Goal: Task Accomplishment & Management: Manage account settings

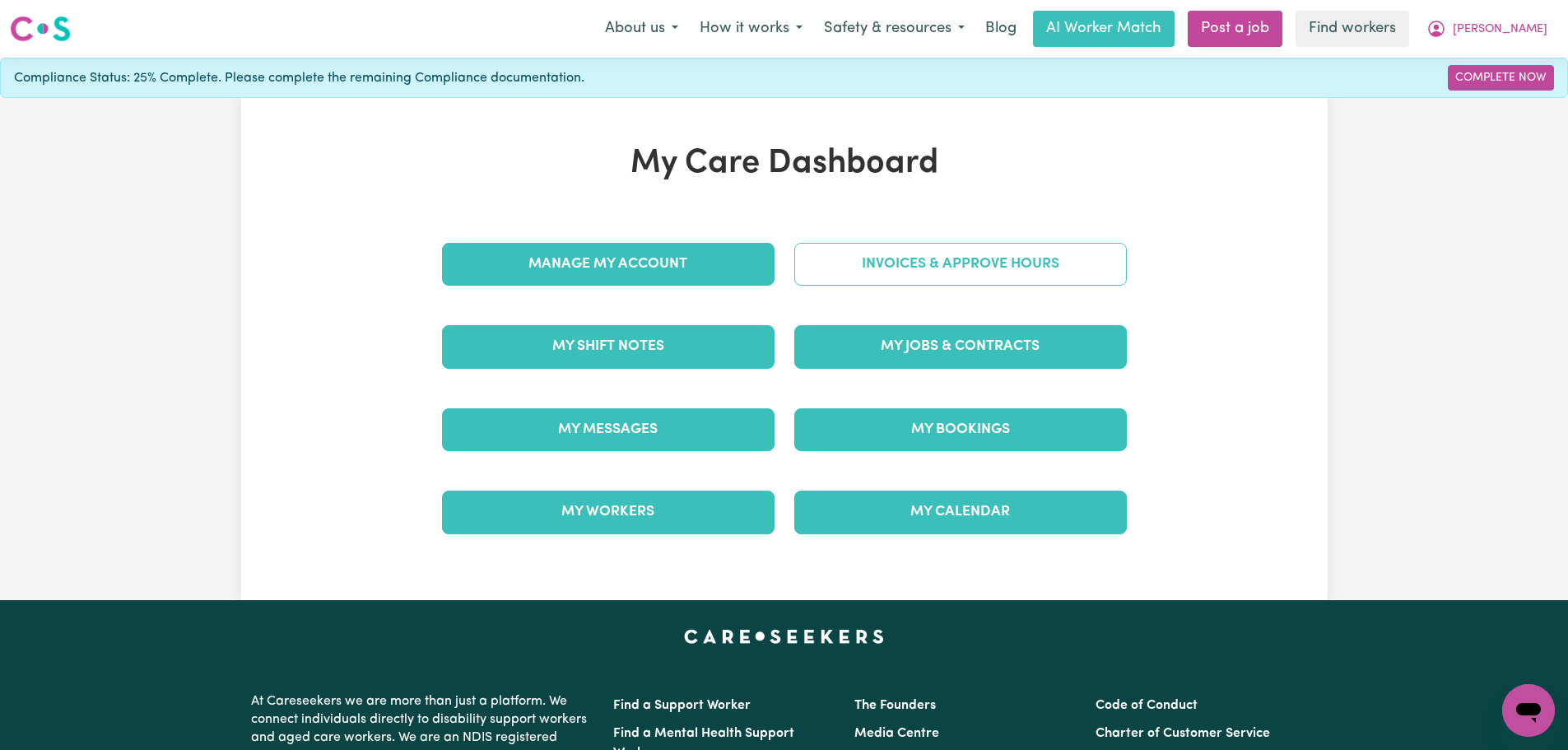
click at [949, 253] on link "Invoices & Approve Hours" at bounding box center [961, 264] width 333 height 43
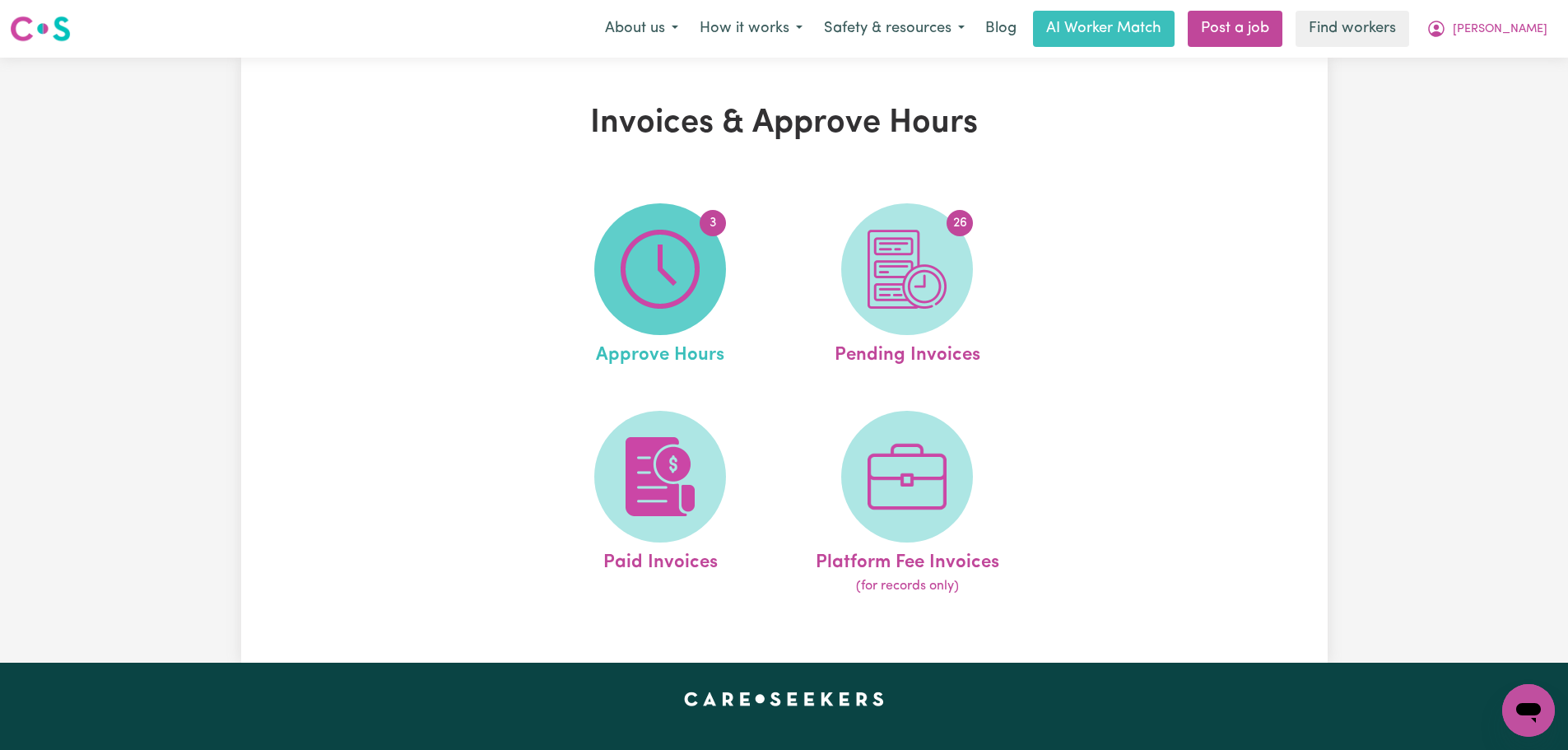
click at [719, 289] on span "3" at bounding box center [660, 269] width 132 height 132
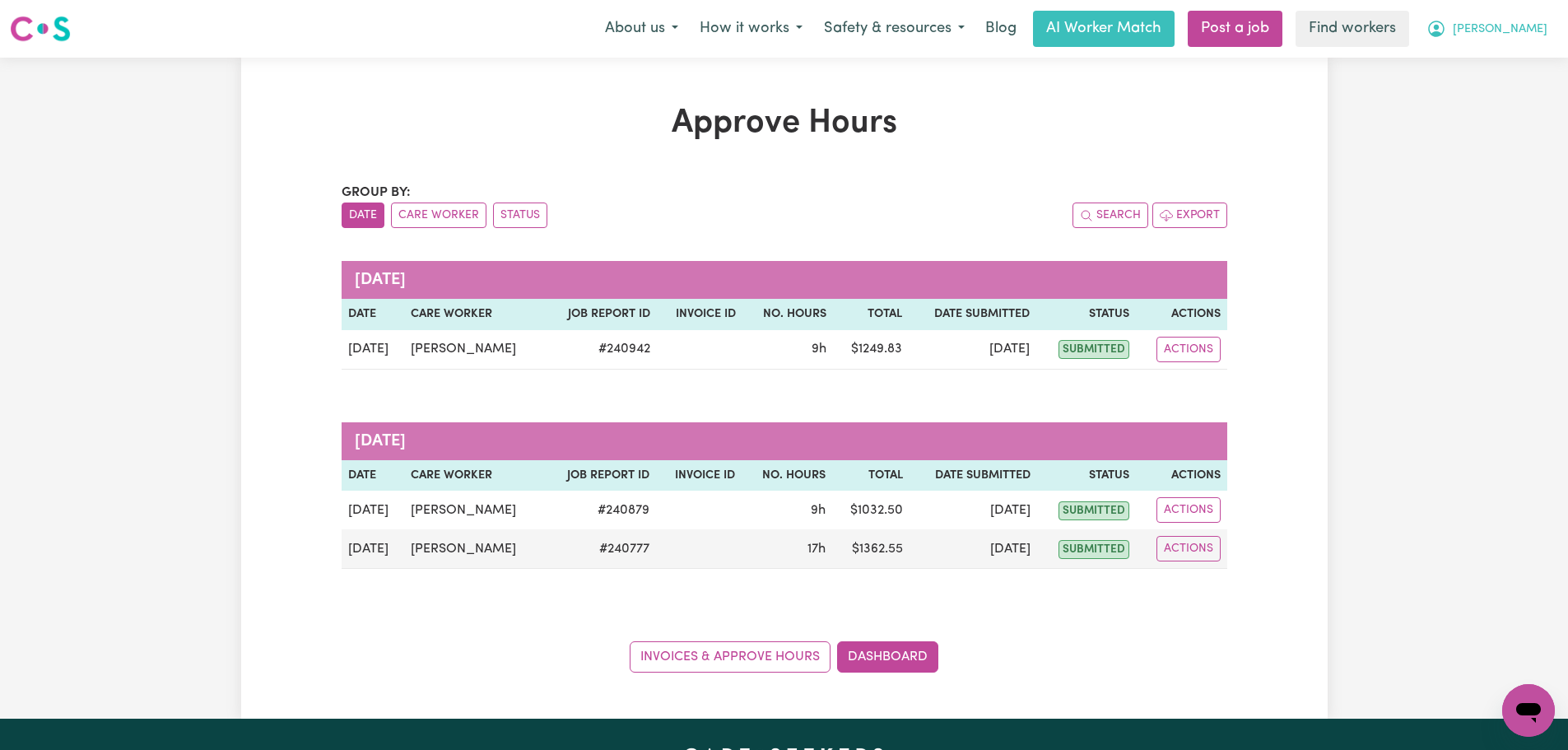
click at [1445, 34] on icon "My Account" at bounding box center [1436, 29] width 17 height 17
click at [1499, 64] on link "My Dashboard" at bounding box center [1492, 64] width 130 height 32
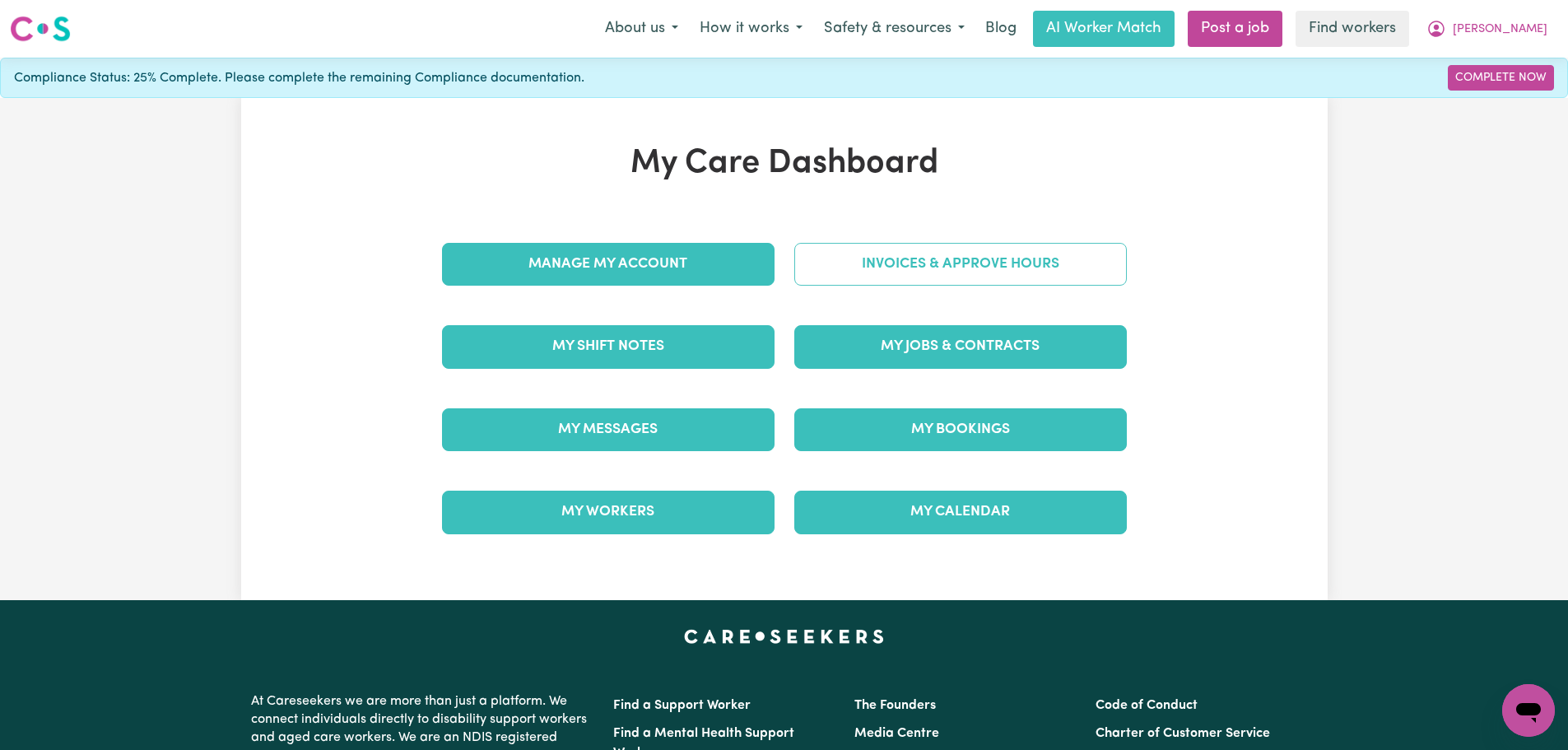
click at [1007, 267] on link "Invoices & Approve Hours" at bounding box center [961, 264] width 333 height 43
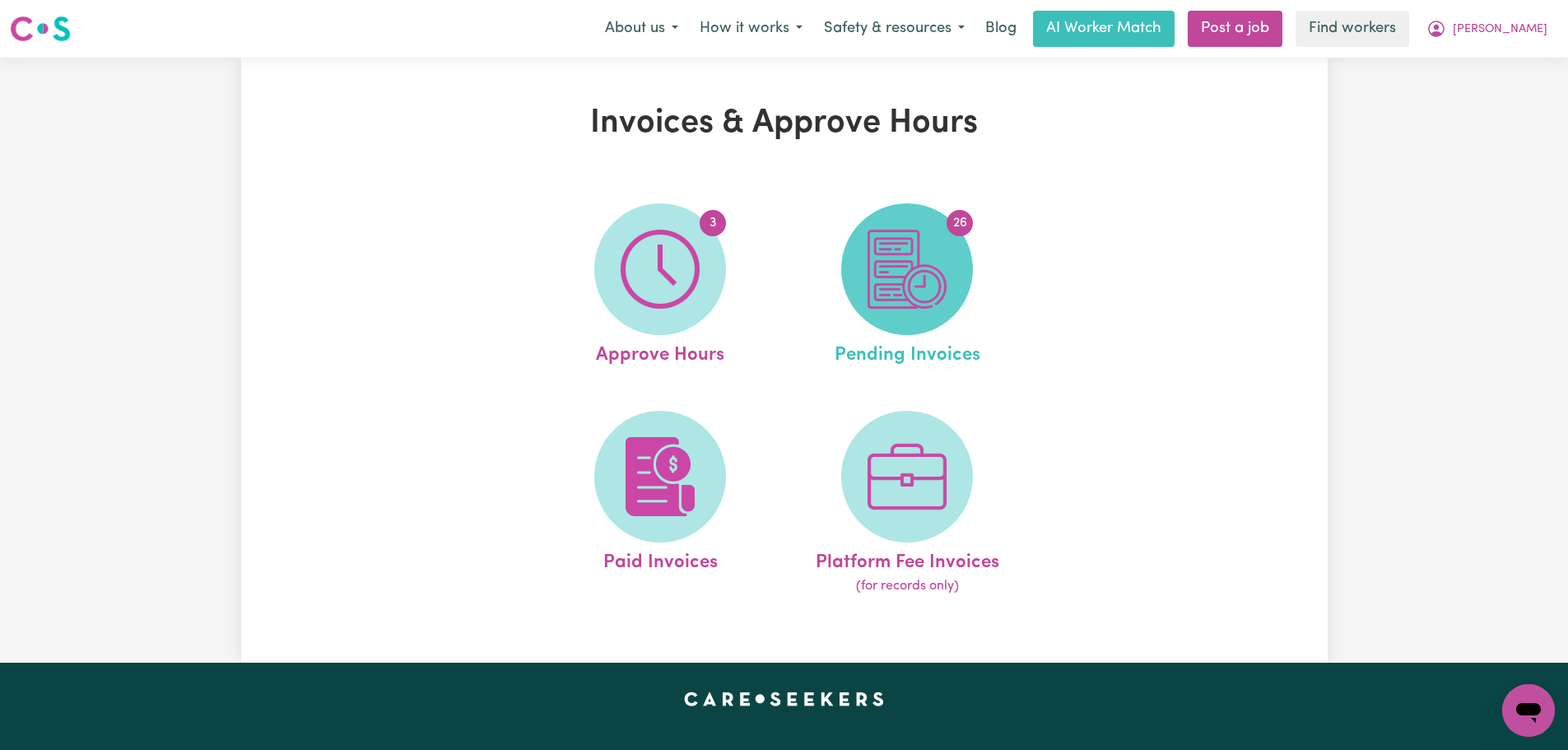
click at [932, 290] on img at bounding box center [907, 269] width 79 height 79
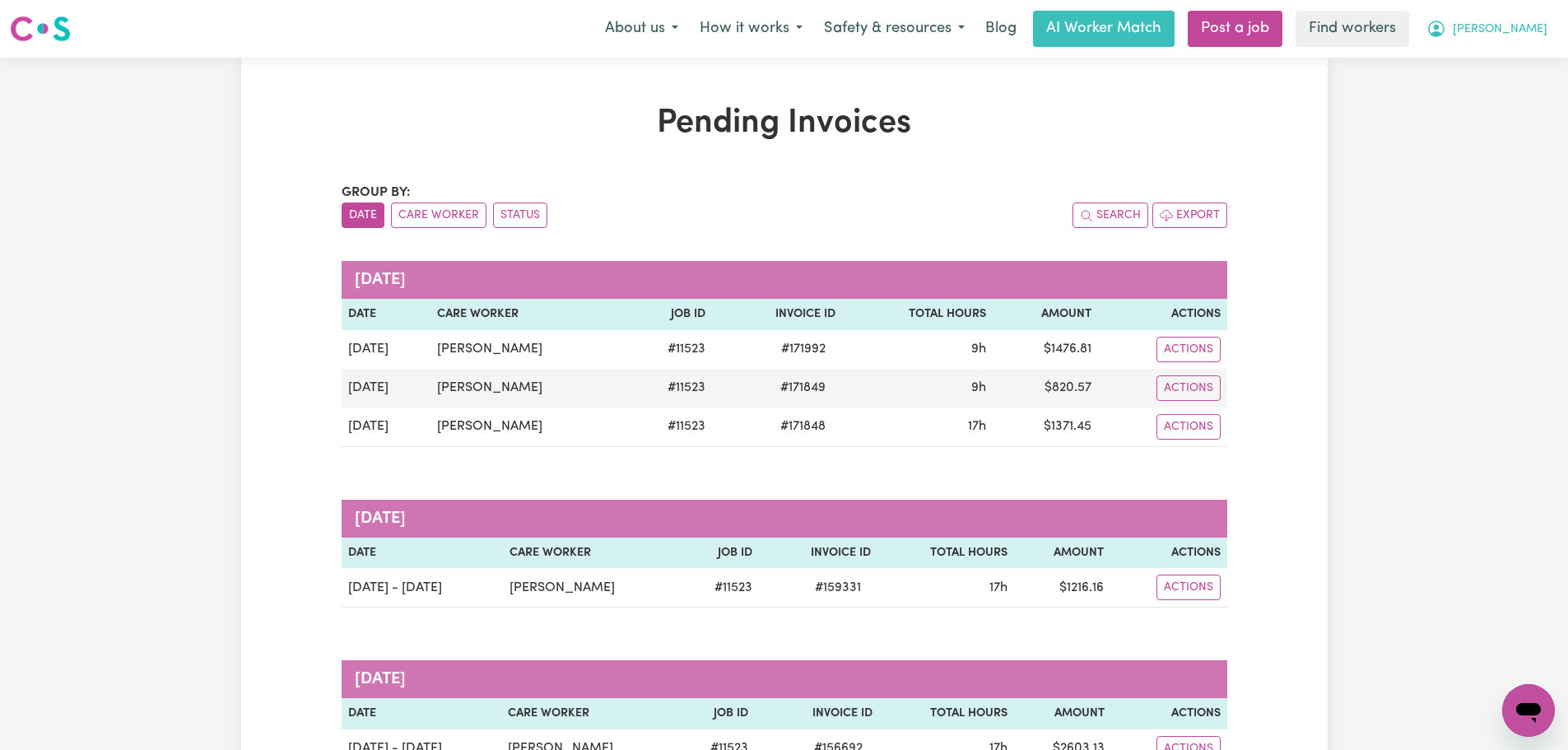
click at [1519, 32] on span "[PERSON_NAME]" at bounding box center [1500, 30] width 95 height 19
click at [1518, 62] on link "My Dashboard" at bounding box center [1492, 64] width 130 height 32
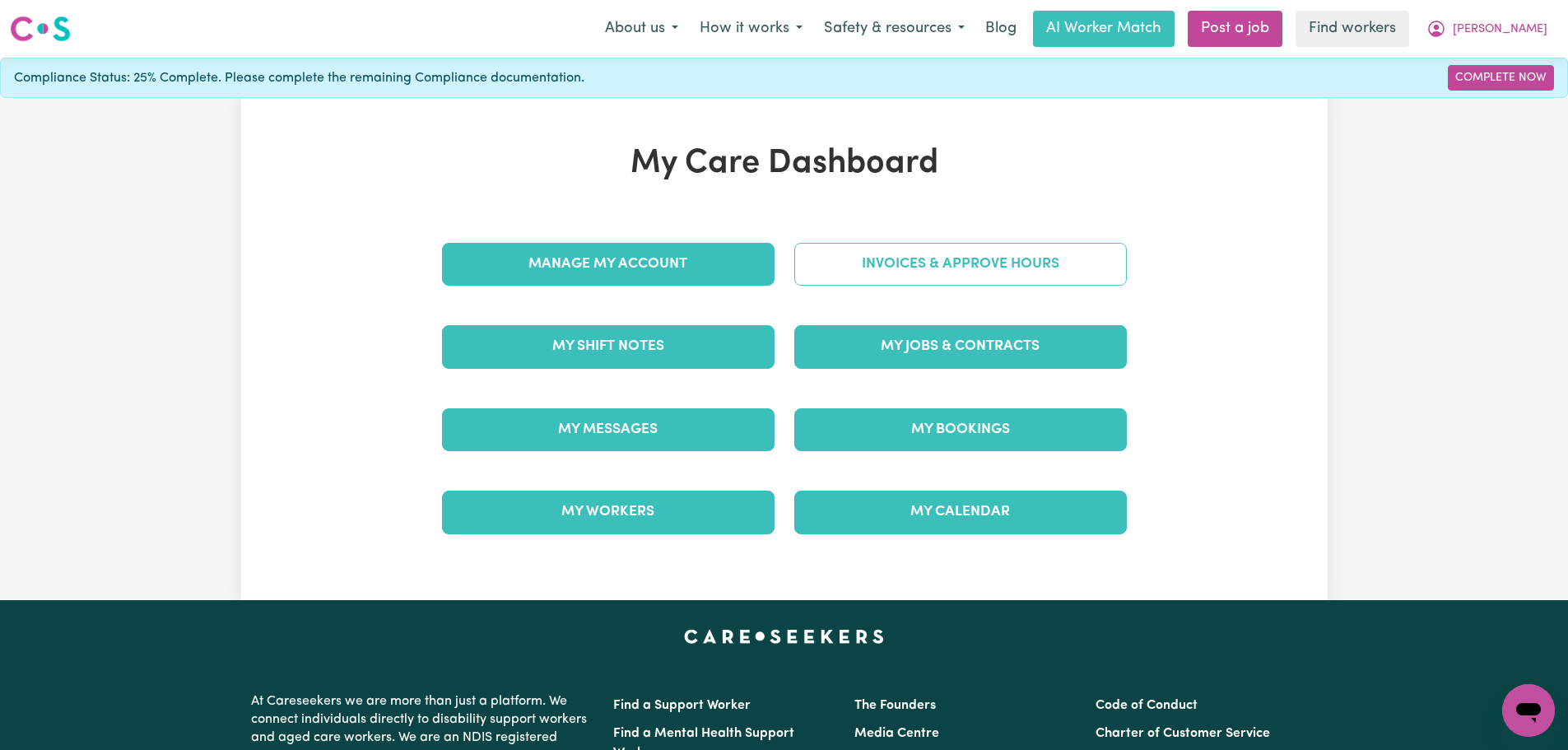
click at [970, 260] on link "Invoices & Approve Hours" at bounding box center [961, 264] width 333 height 43
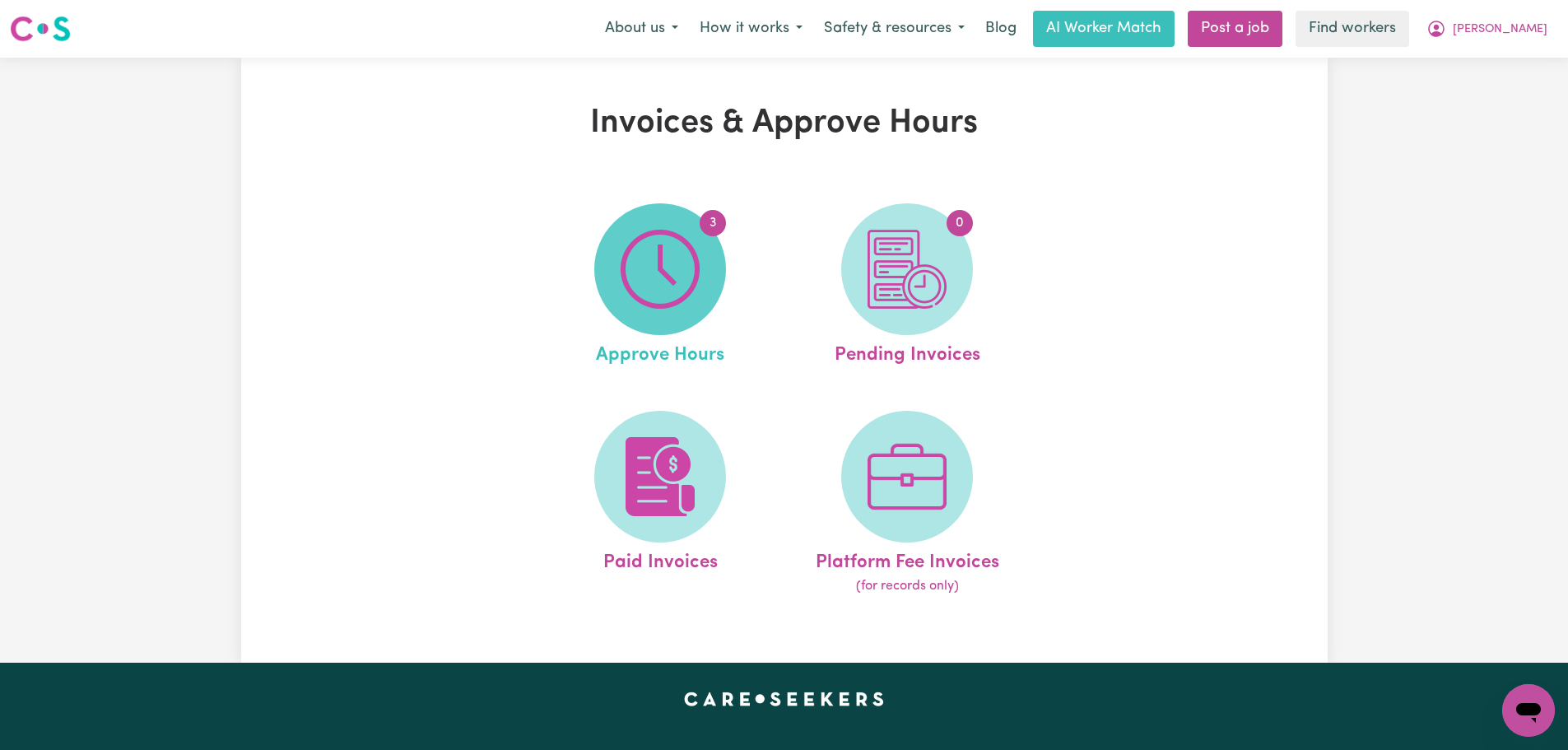
click at [679, 304] on img at bounding box center [659, 269] width 79 height 79
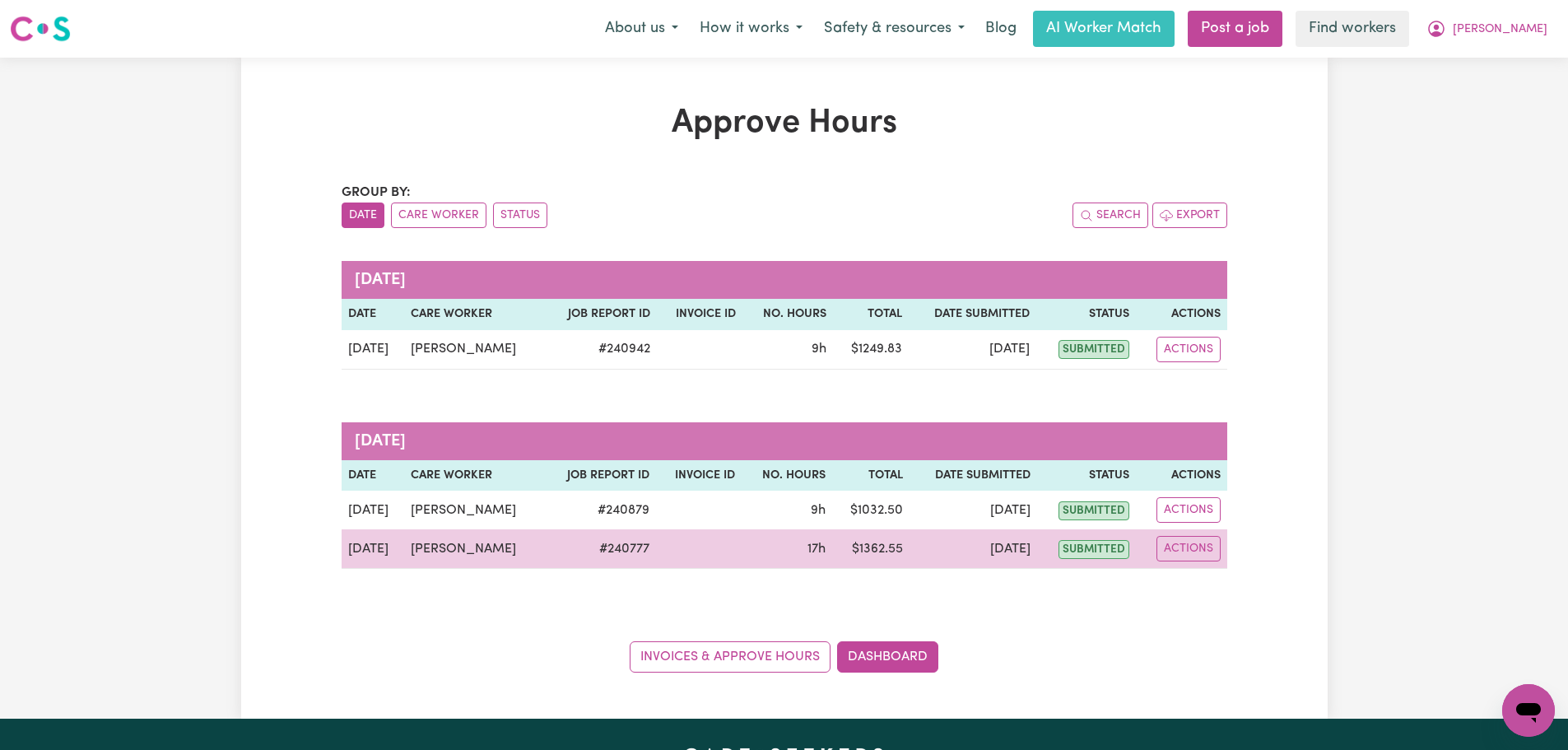
click at [456, 548] on td "[PERSON_NAME]" at bounding box center [474, 549] width 139 height 40
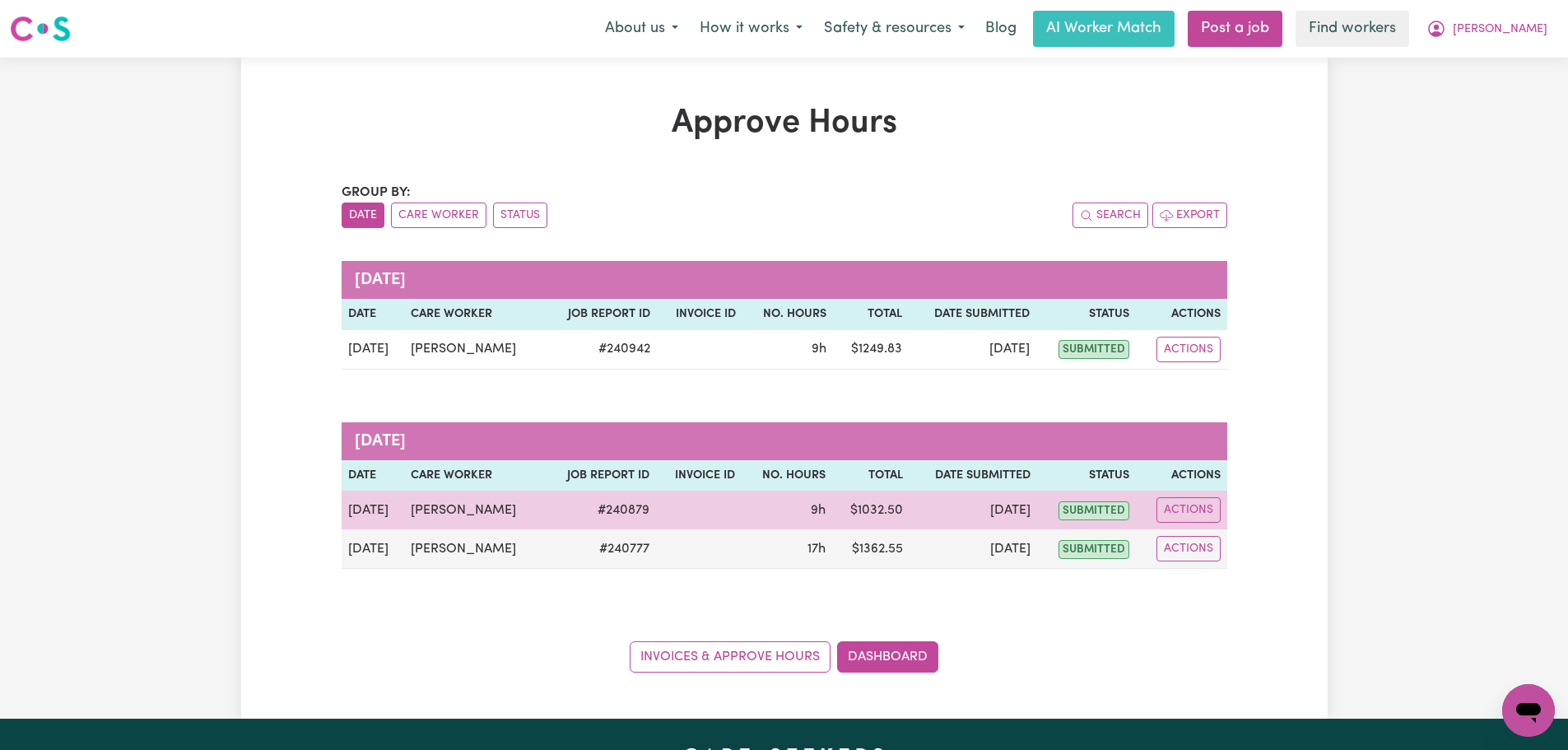
click at [378, 514] on td "[DATE]" at bounding box center [372, 510] width 62 height 39
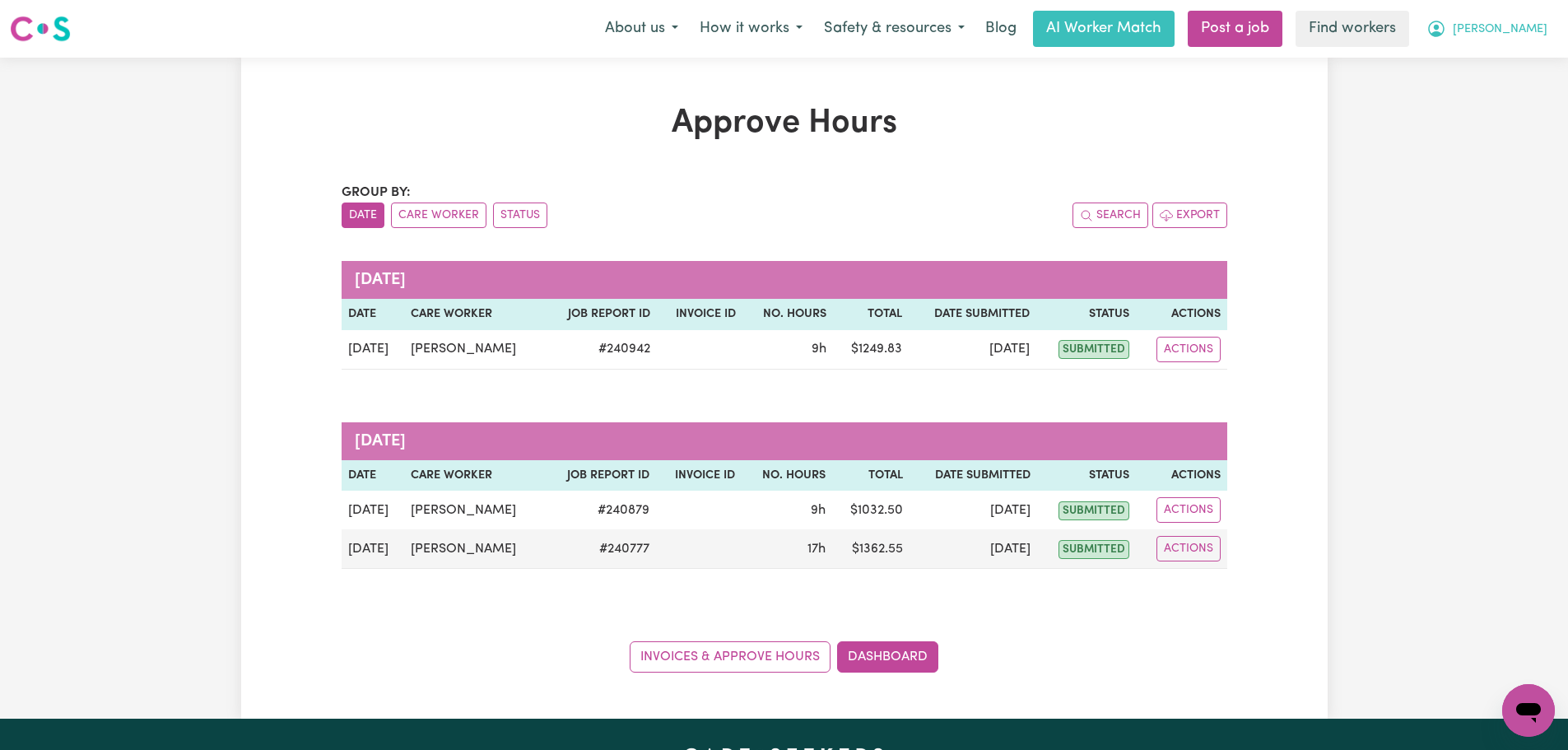
click at [1519, 35] on span "[PERSON_NAME]" at bounding box center [1500, 30] width 95 height 19
click at [1519, 65] on link "My Dashboard" at bounding box center [1492, 64] width 130 height 32
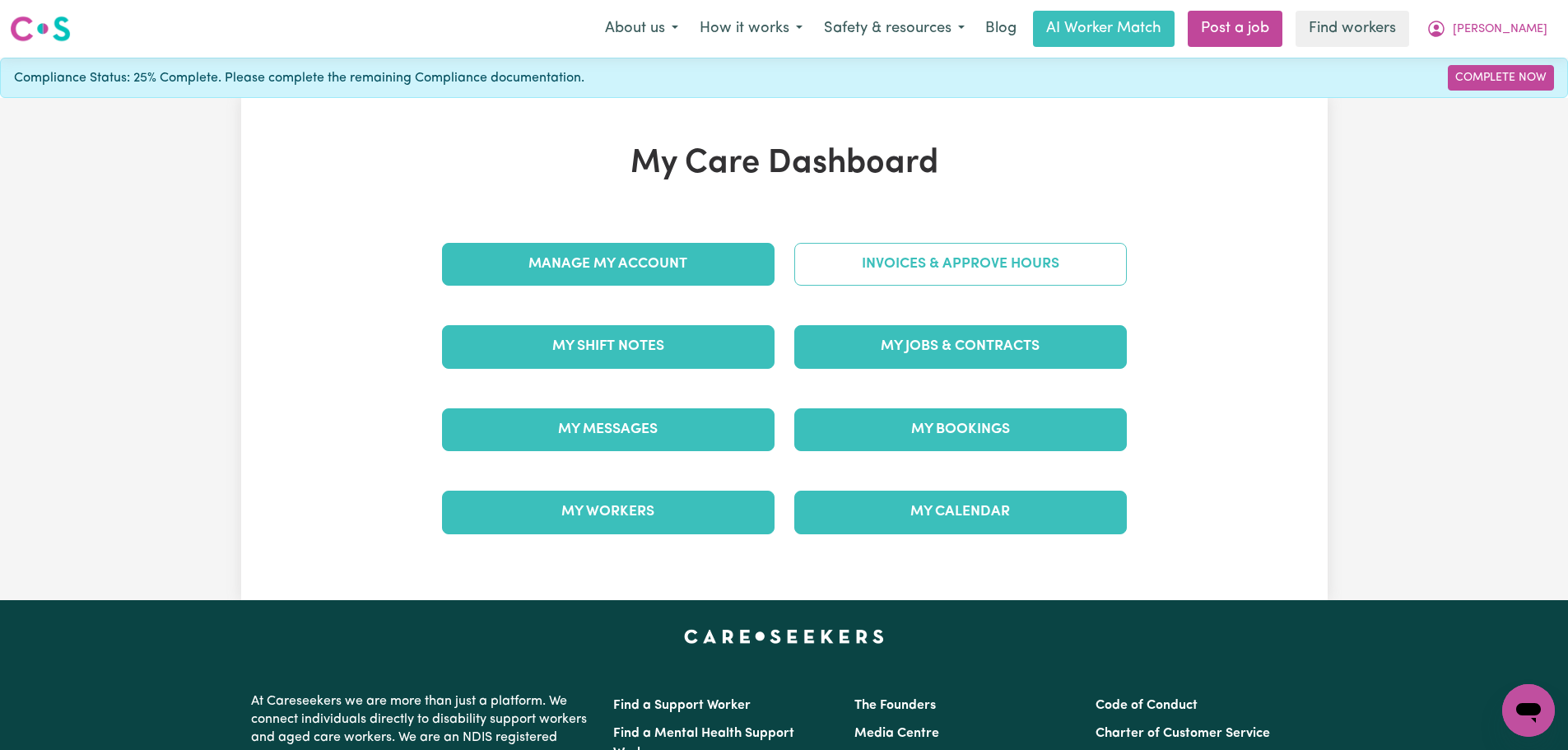
click at [963, 285] on link "Invoices & Approve Hours" at bounding box center [961, 264] width 333 height 43
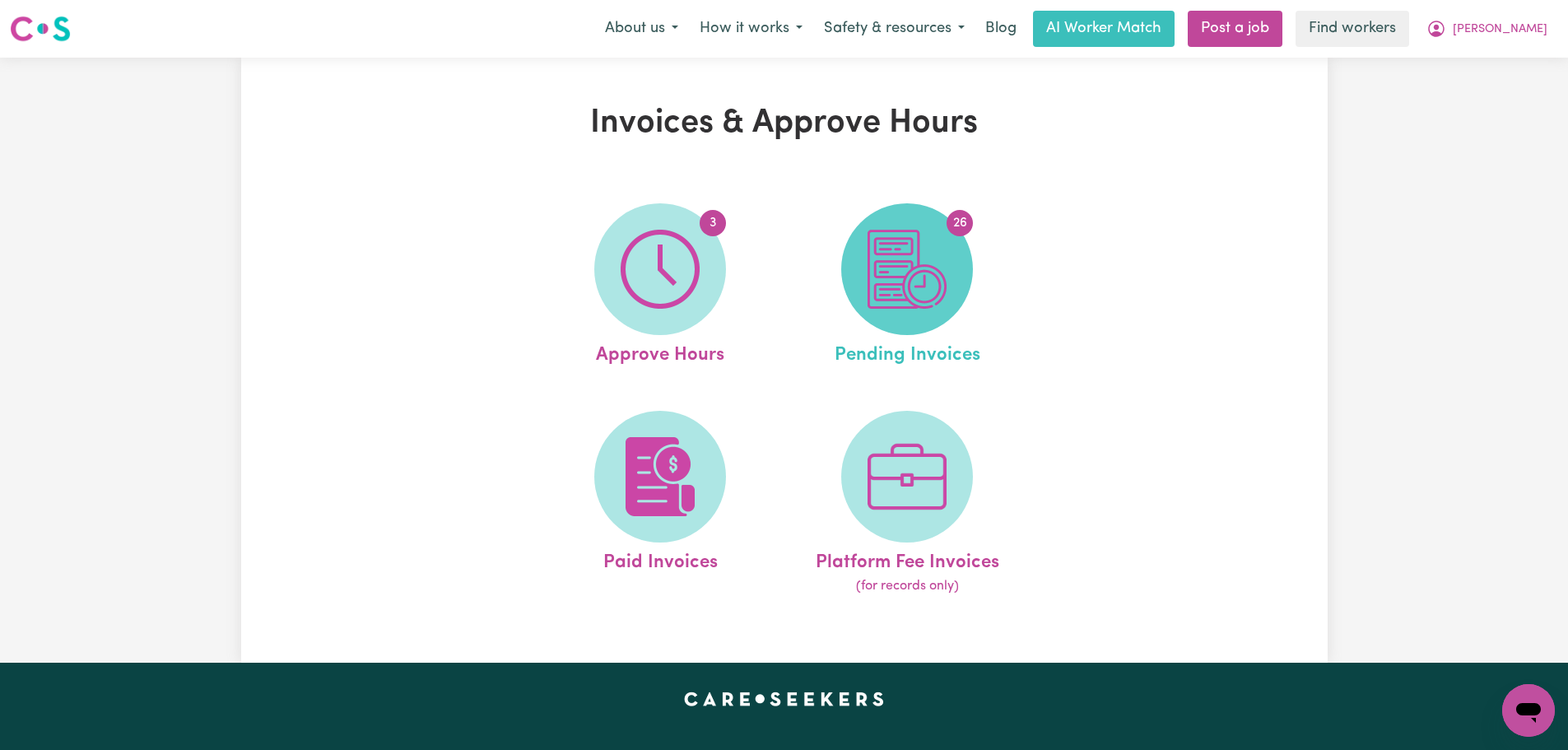
click at [956, 286] on span "26" at bounding box center [907, 269] width 132 height 132
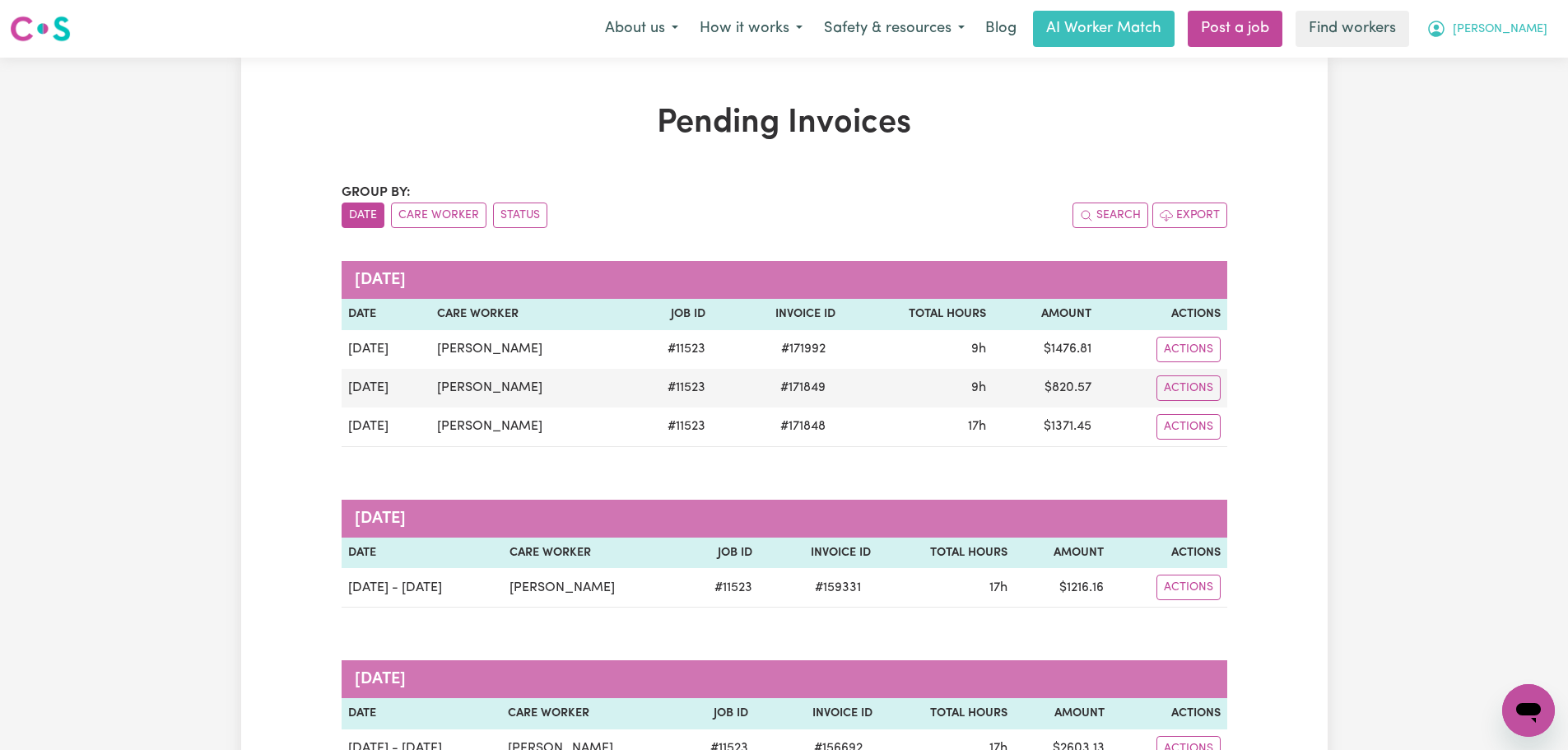
click at [1541, 41] on button "[PERSON_NAME]" at bounding box center [1487, 28] width 143 height 34
click at [1533, 62] on link "My Dashboard" at bounding box center [1492, 64] width 130 height 32
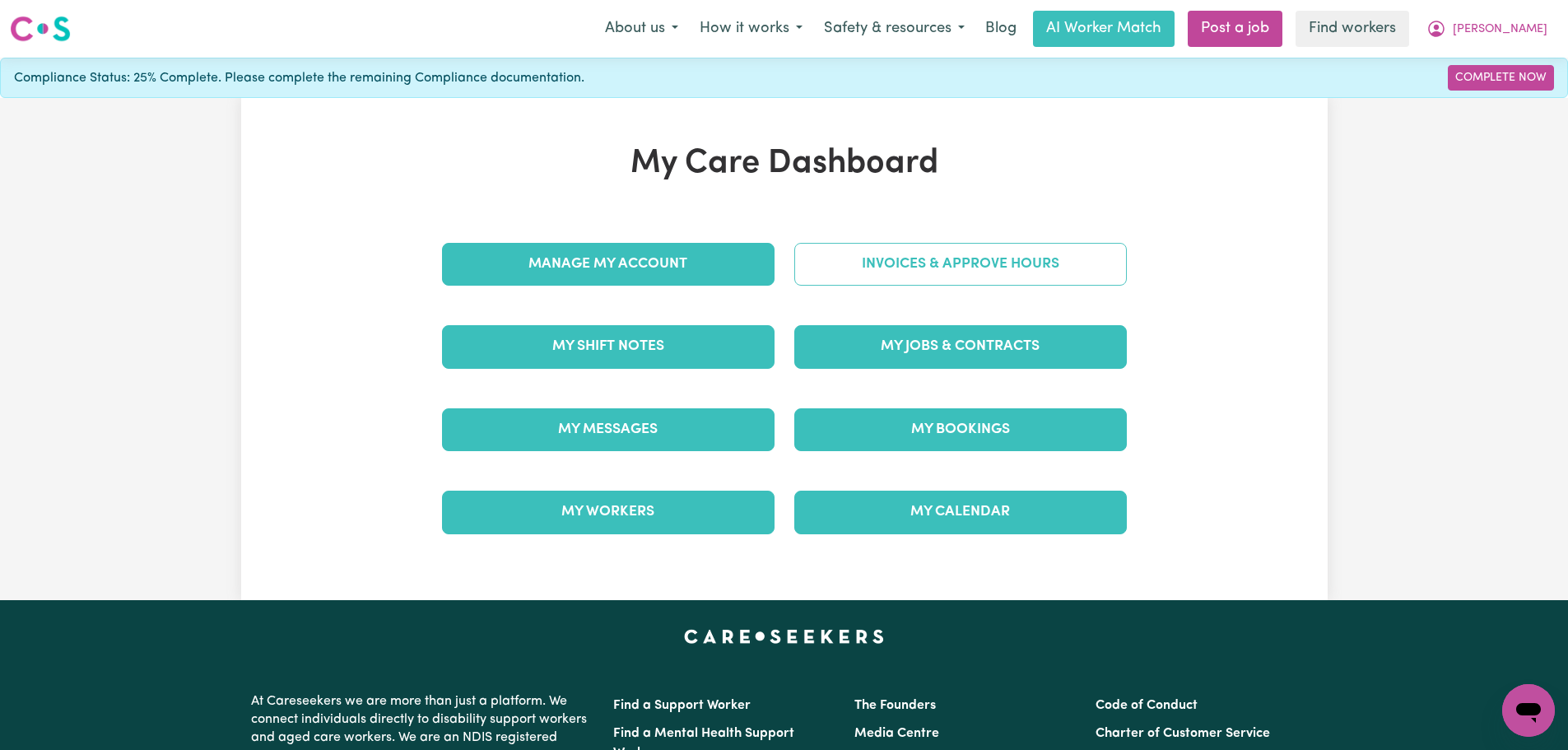
click at [923, 262] on link "Invoices & Approve Hours" at bounding box center [961, 264] width 333 height 43
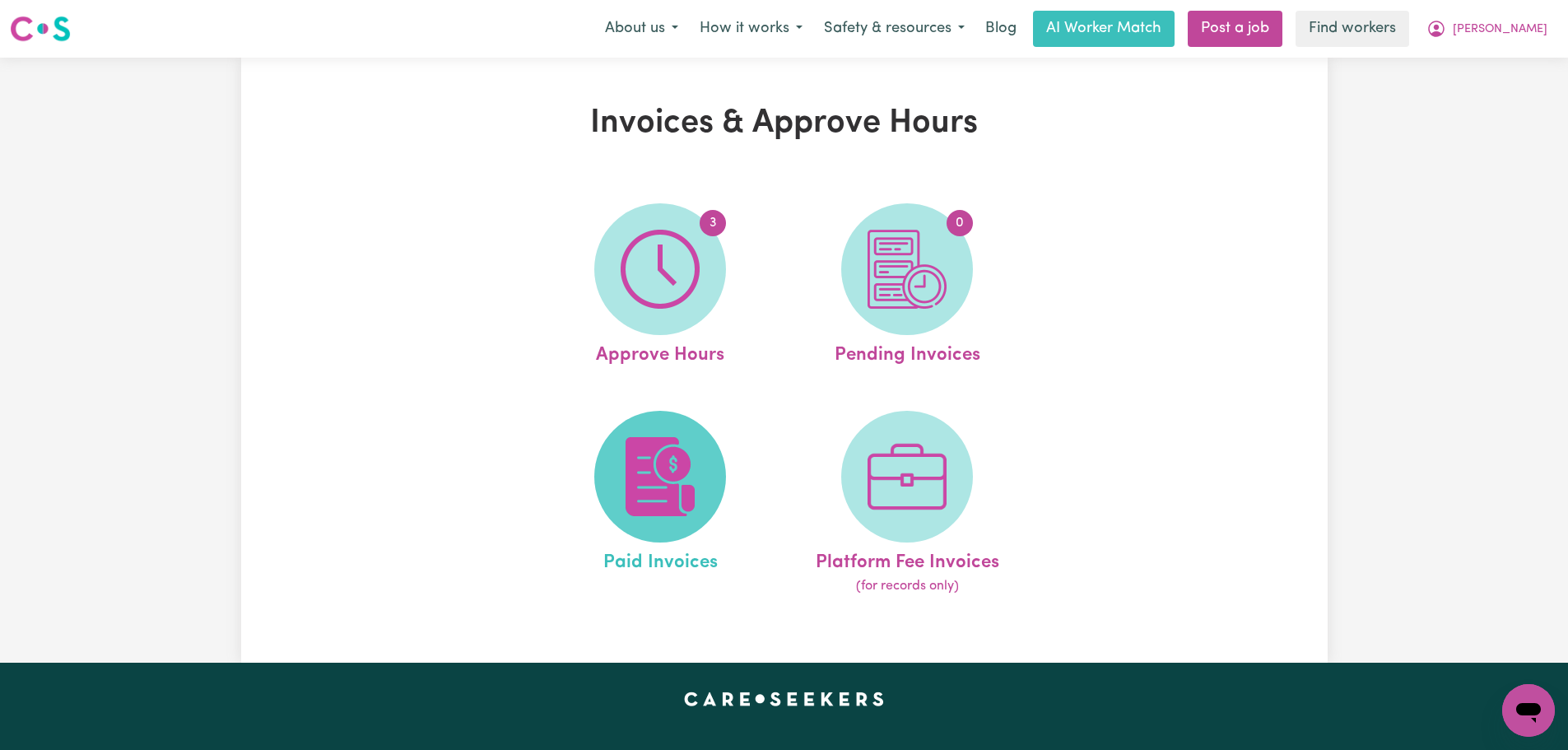
click at [626, 509] on img at bounding box center [659, 476] width 79 height 79
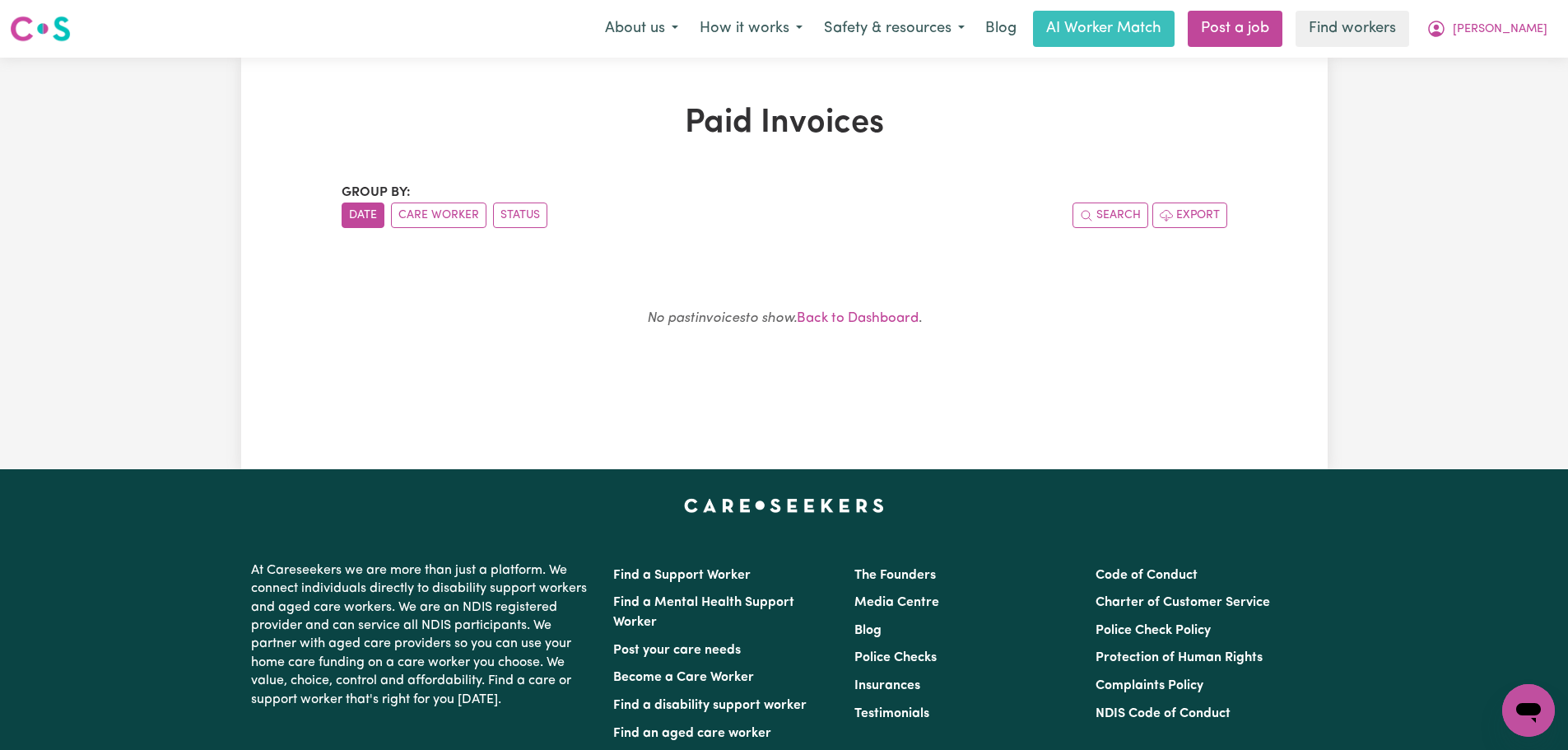
click at [885, 240] on div "Group by: Date Care Worker Status Search Export No past invoices to show. Back …" at bounding box center [784, 283] width 886 height 201
click at [1542, 12] on button "[PERSON_NAME]" at bounding box center [1487, 28] width 143 height 34
click at [1526, 70] on link "My Dashboard" at bounding box center [1492, 64] width 130 height 32
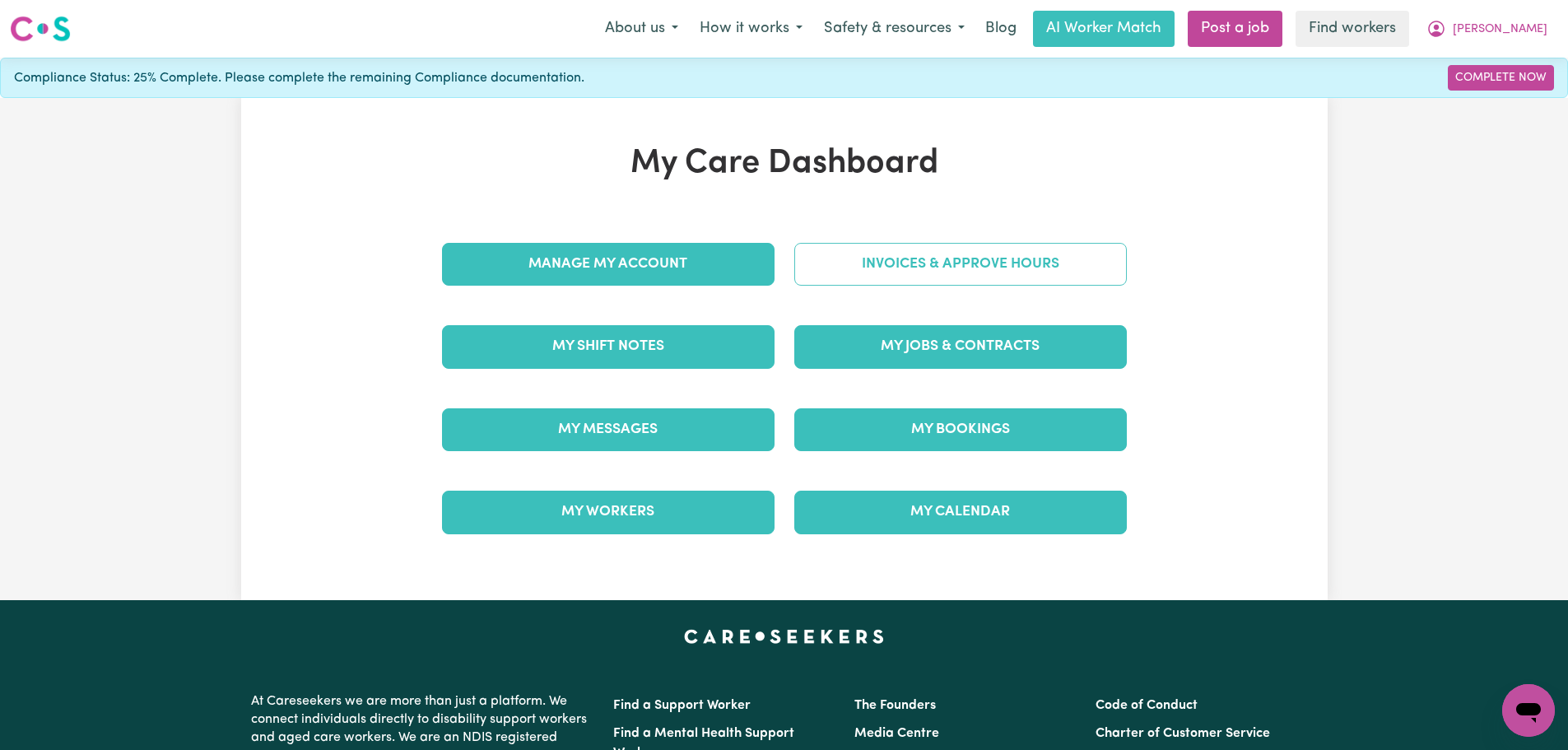
click at [1012, 266] on link "Invoices & Approve Hours" at bounding box center [961, 264] width 333 height 43
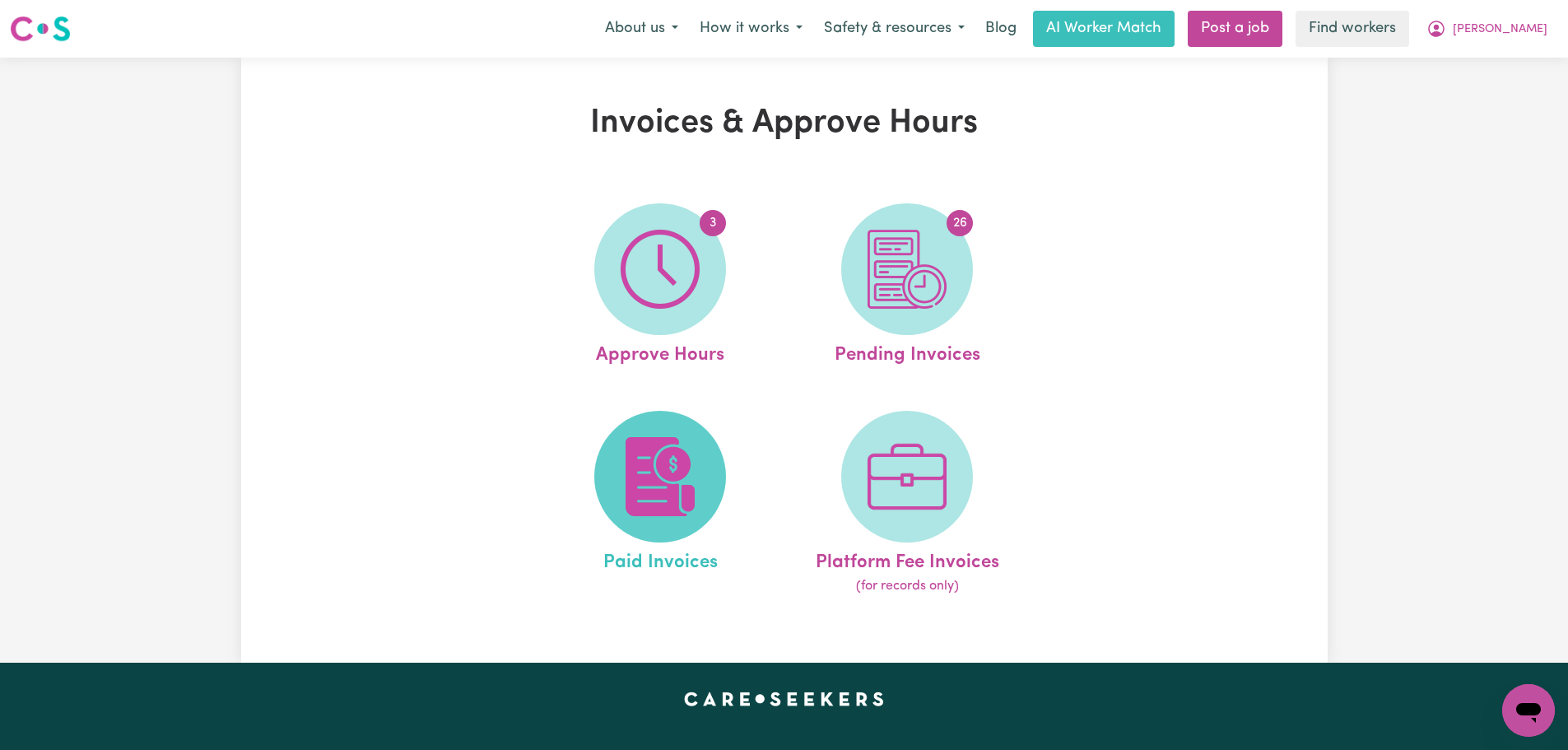
click at [646, 485] on img at bounding box center [659, 476] width 79 height 79
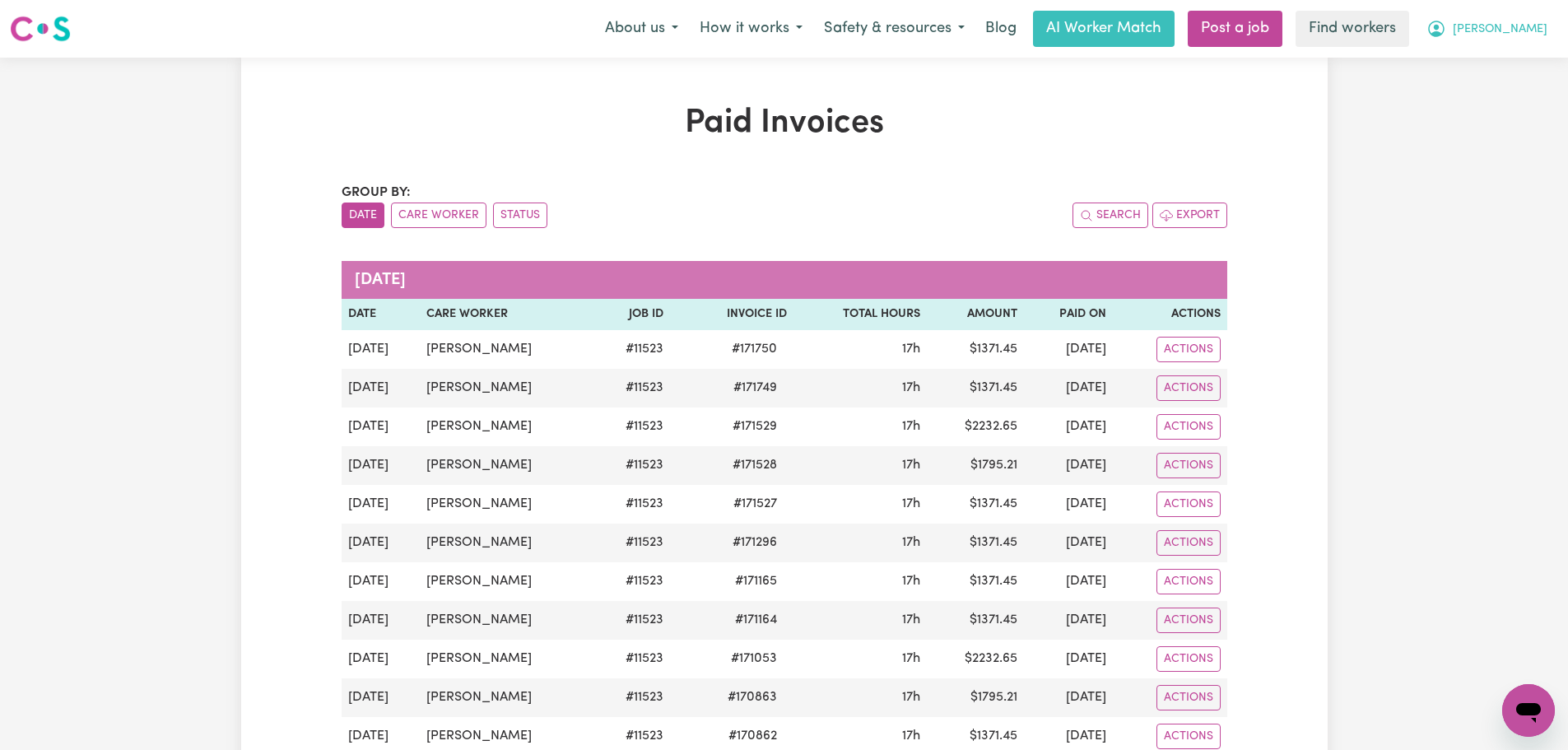
click at [1539, 22] on span "[PERSON_NAME]" at bounding box center [1500, 30] width 95 height 19
click at [1534, 74] on link "My Dashboard" at bounding box center [1492, 64] width 130 height 32
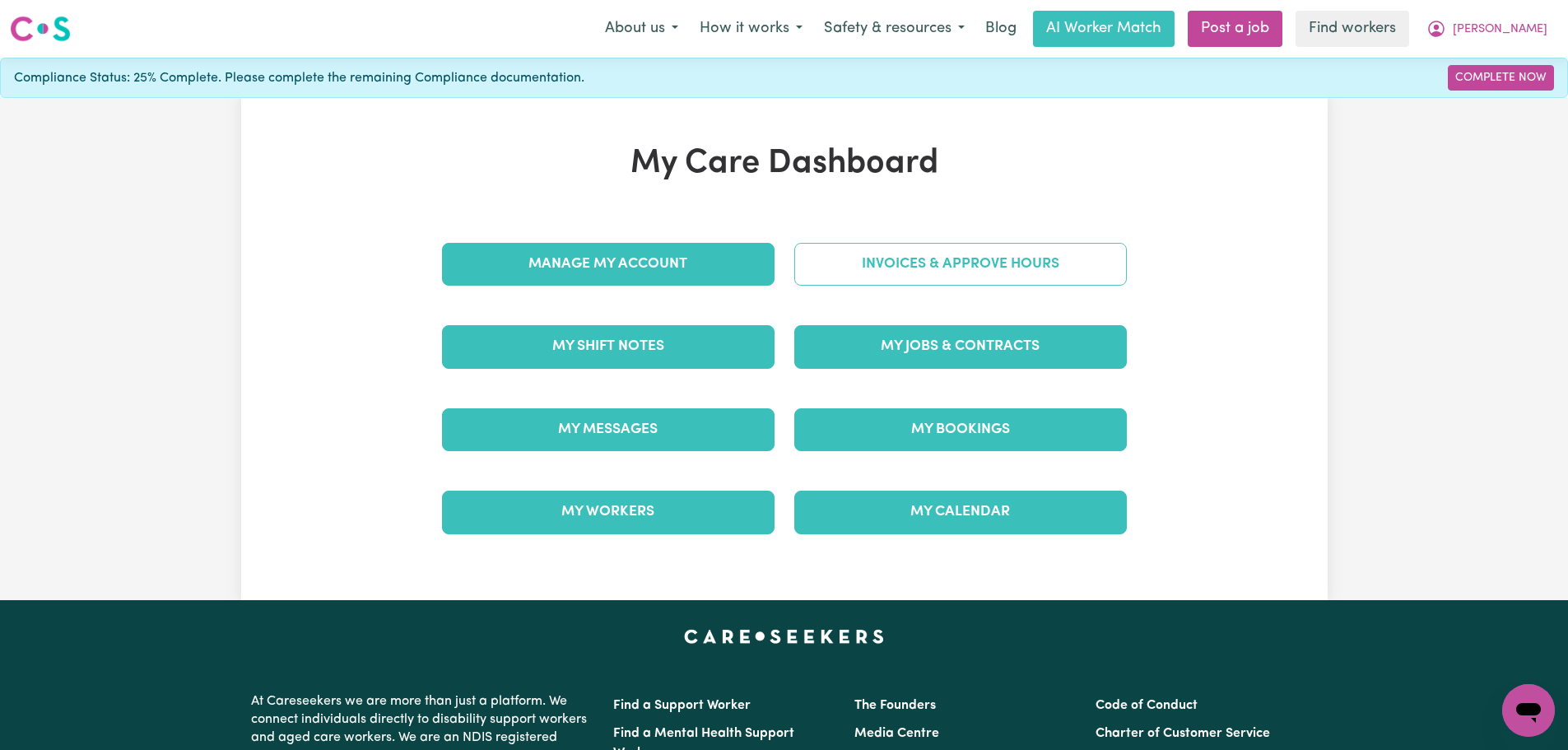
click at [969, 267] on link "Invoices & Approve Hours" at bounding box center [961, 264] width 333 height 43
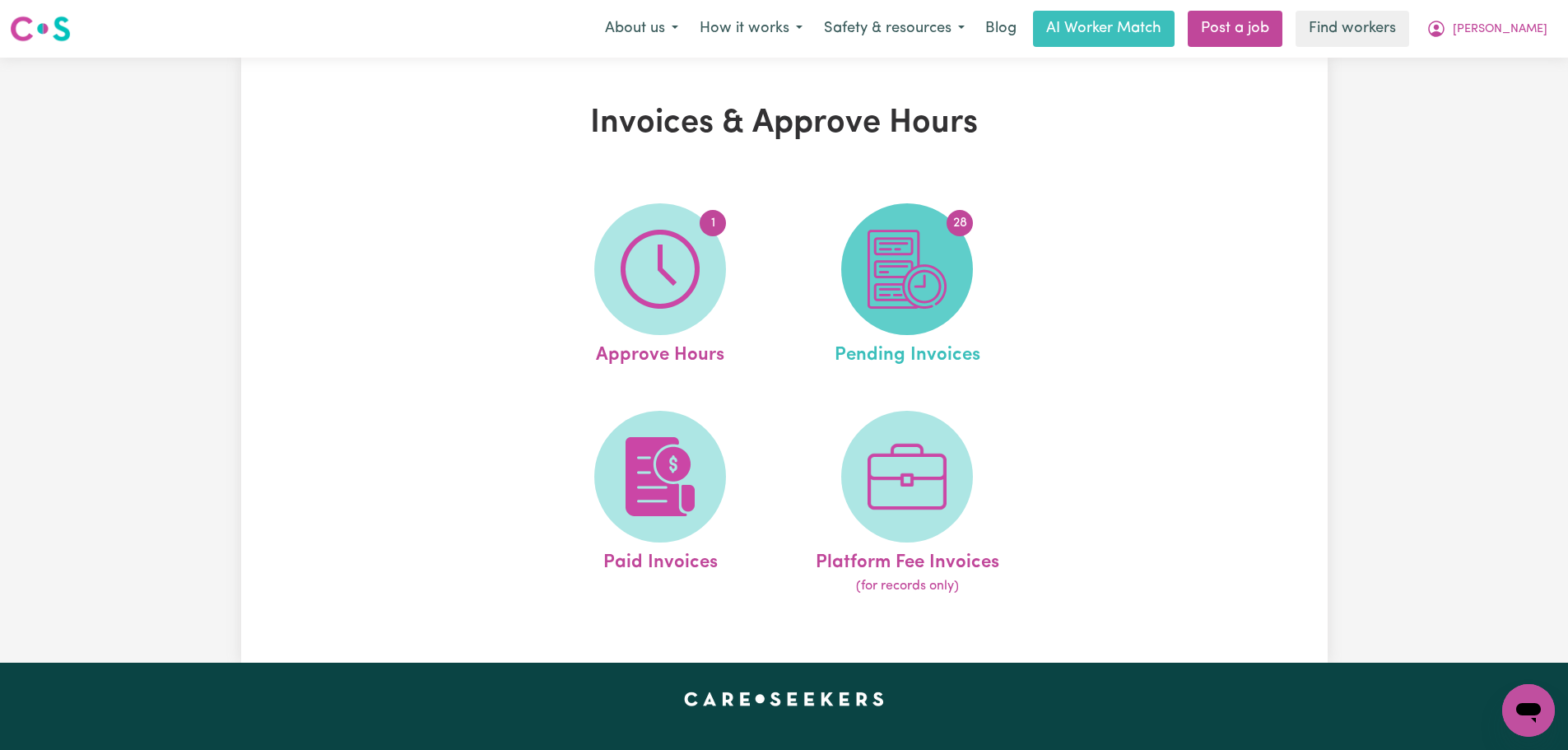
click at [947, 276] on img at bounding box center [907, 269] width 79 height 79
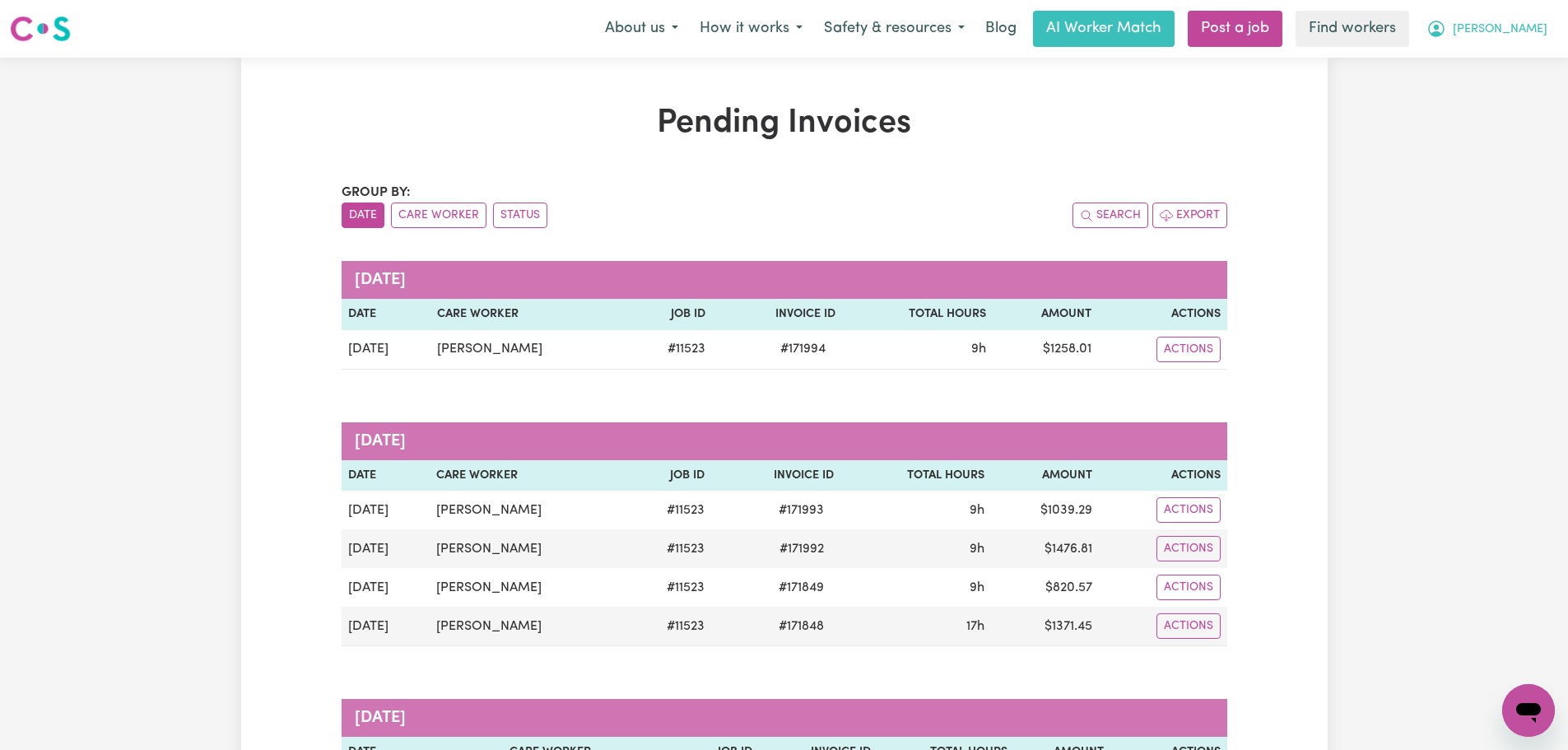
click at [1522, 24] on span "[PERSON_NAME]" at bounding box center [1500, 30] width 95 height 19
click at [1519, 63] on link "My Dashboard" at bounding box center [1492, 64] width 130 height 32
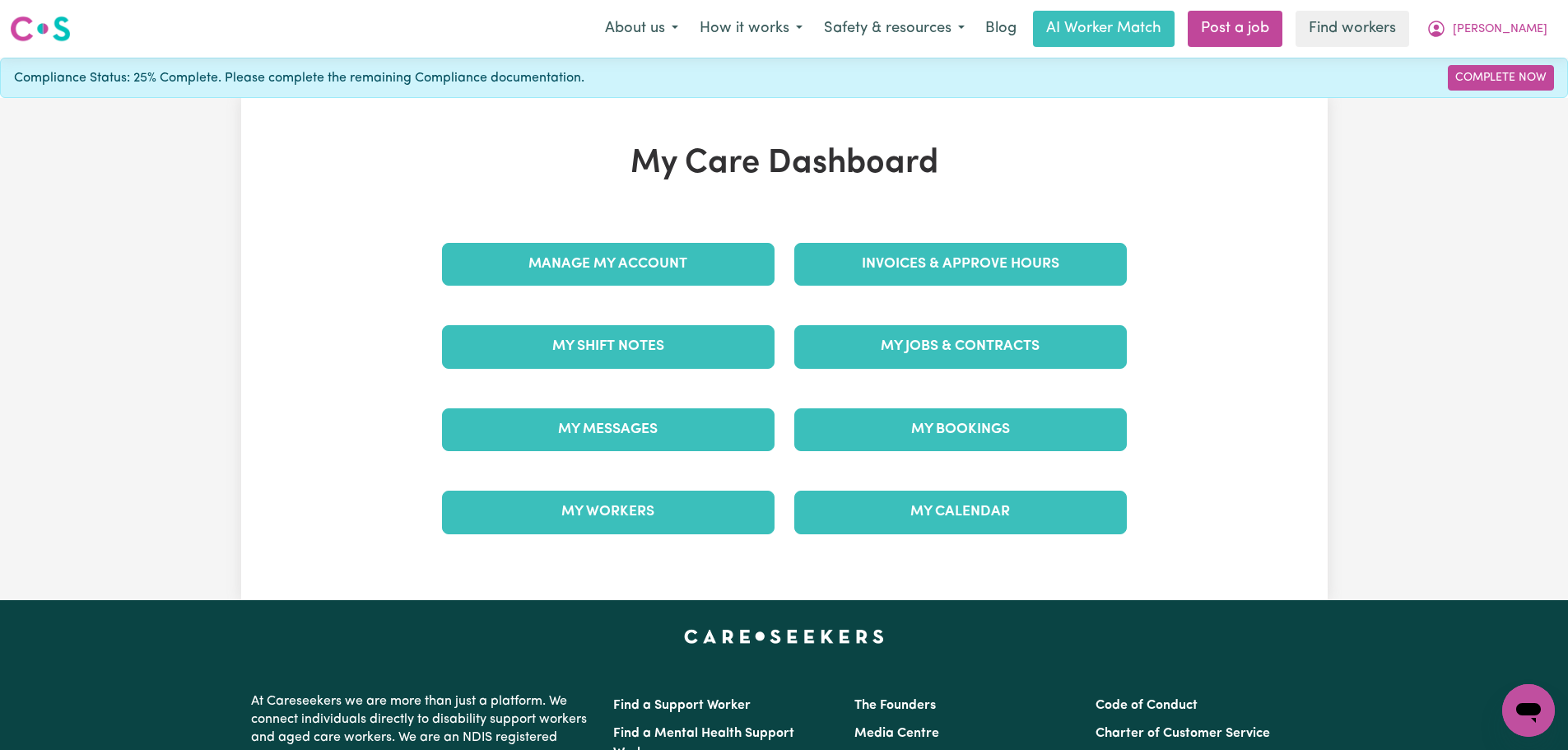
click at [942, 288] on div "Invoices & Approve Hours" at bounding box center [961, 264] width 352 height 83
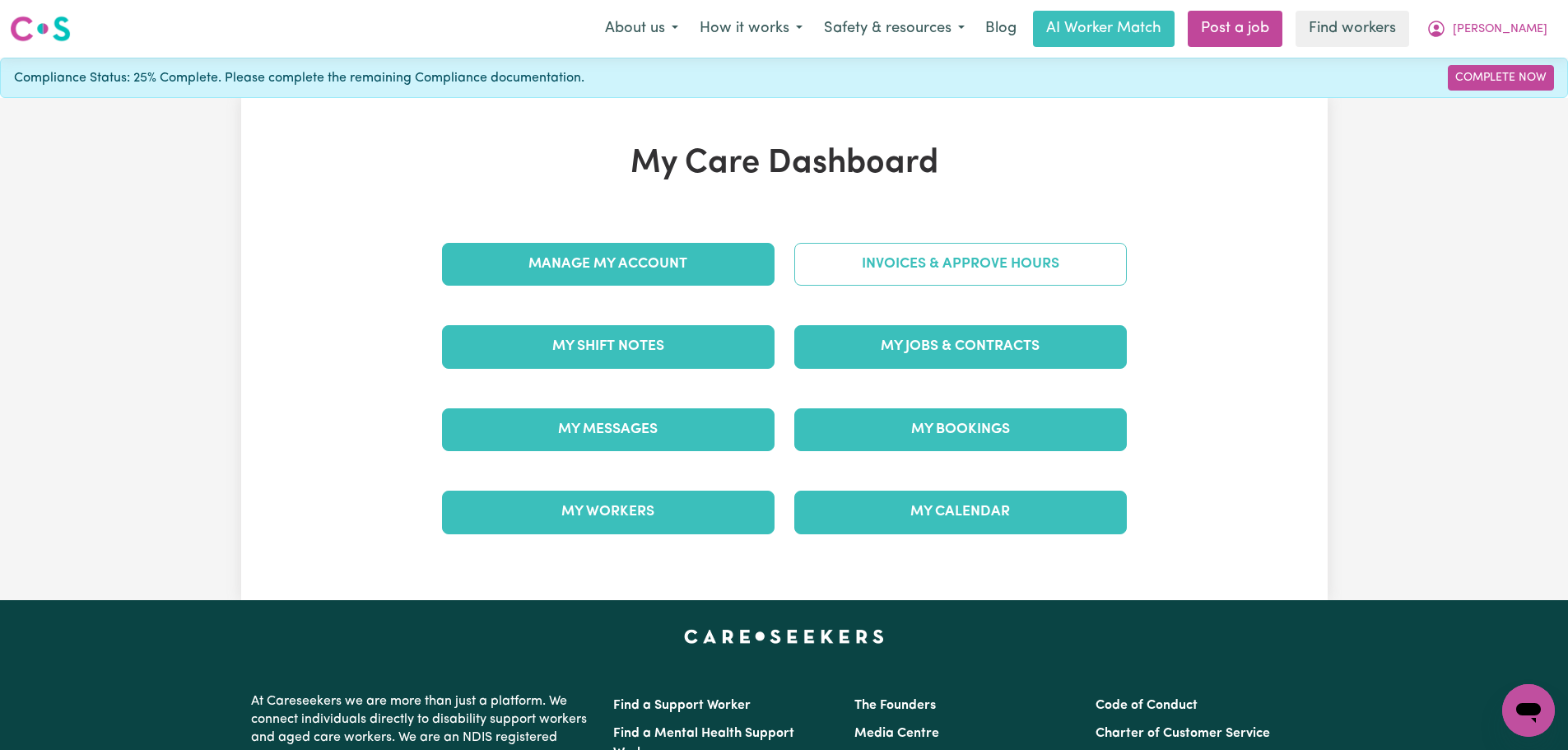
click at [899, 273] on link "Invoices & Approve Hours" at bounding box center [961, 264] width 333 height 43
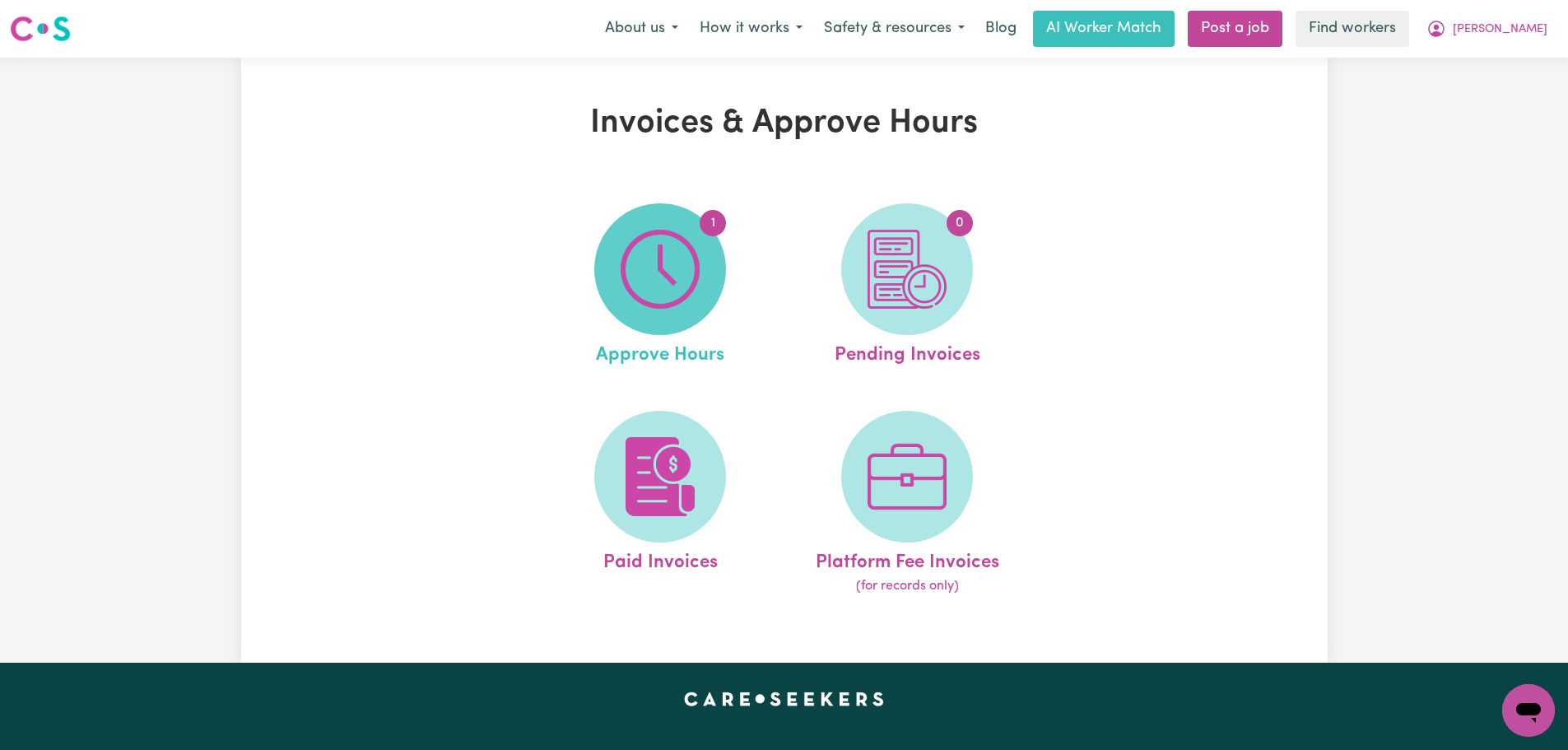
click at [682, 282] on img at bounding box center [659, 269] width 79 height 79
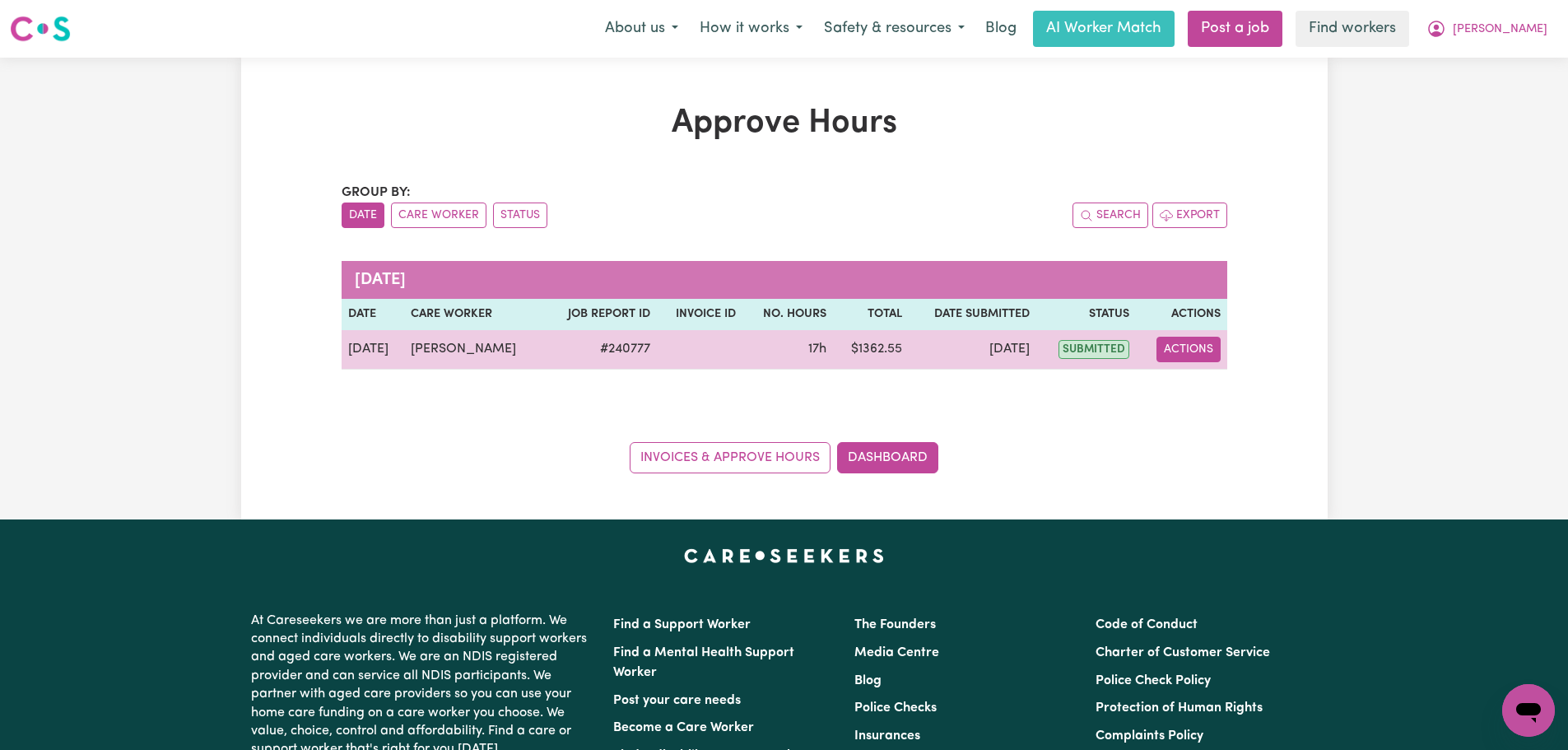
click at [1185, 355] on button "Actions" at bounding box center [1188, 350] width 64 height 26
click at [1227, 396] on link "View Job Report" at bounding box center [1228, 388] width 141 height 33
select select "pm"
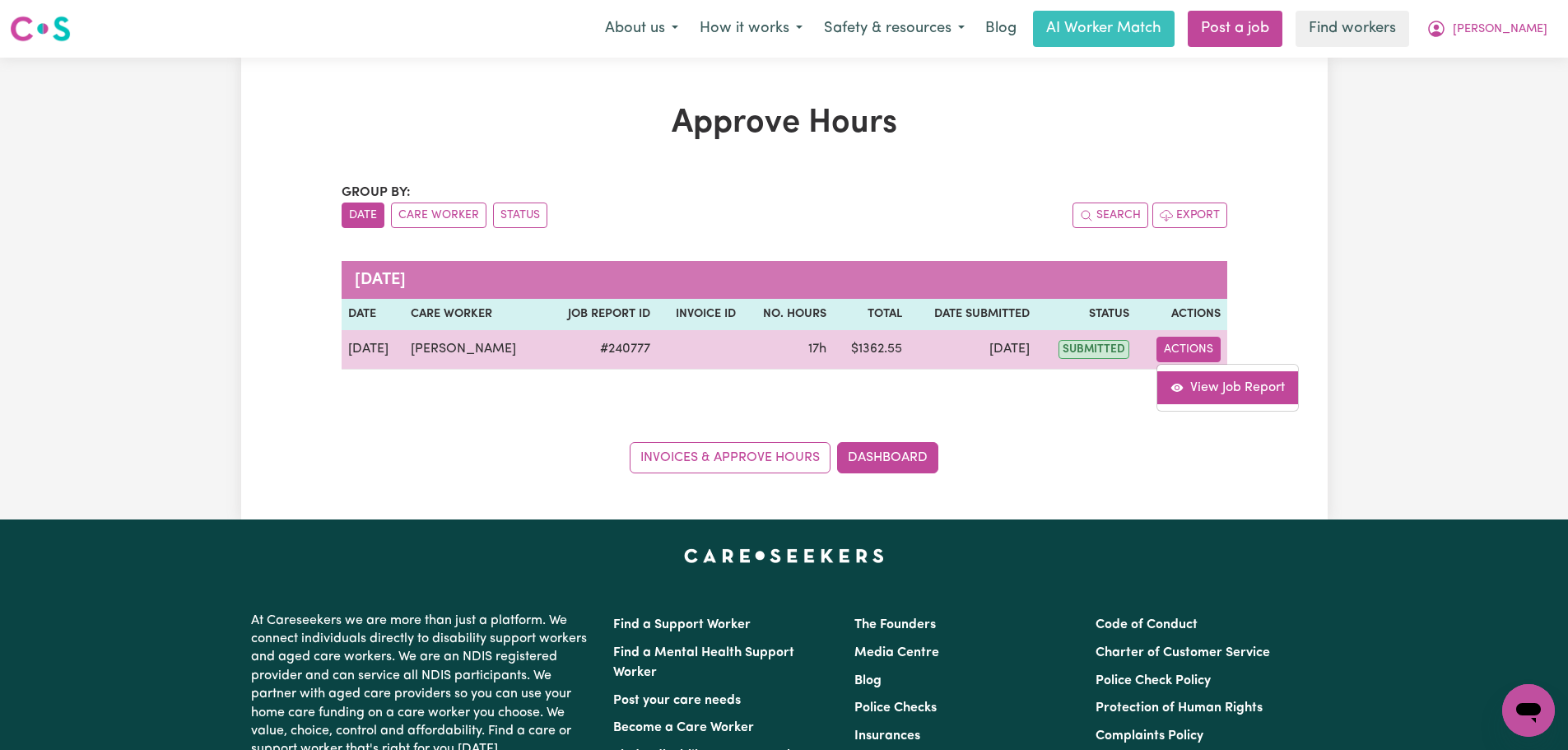
select select "pm"
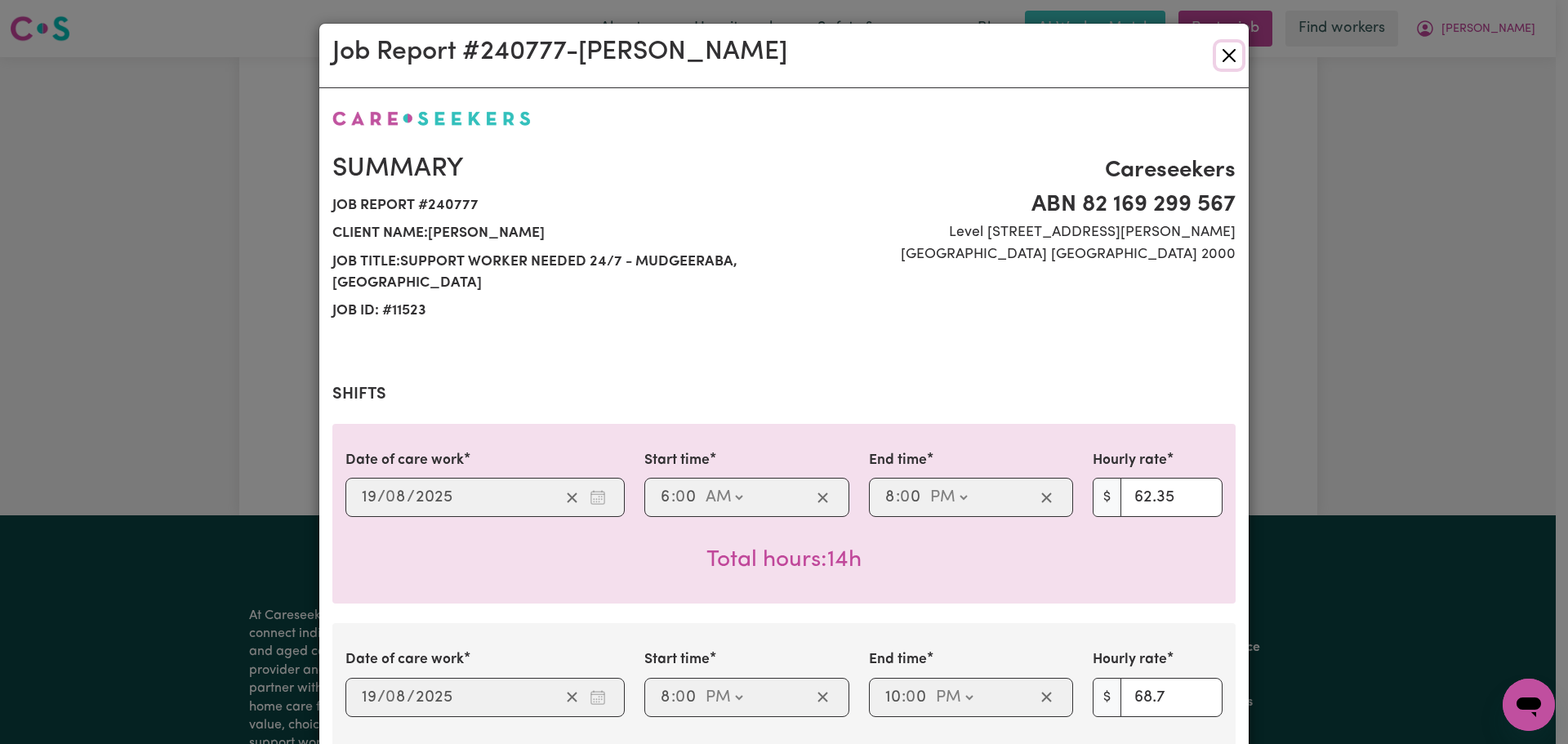
click at [1216, 63] on button "Close" at bounding box center [1229, 55] width 26 height 26
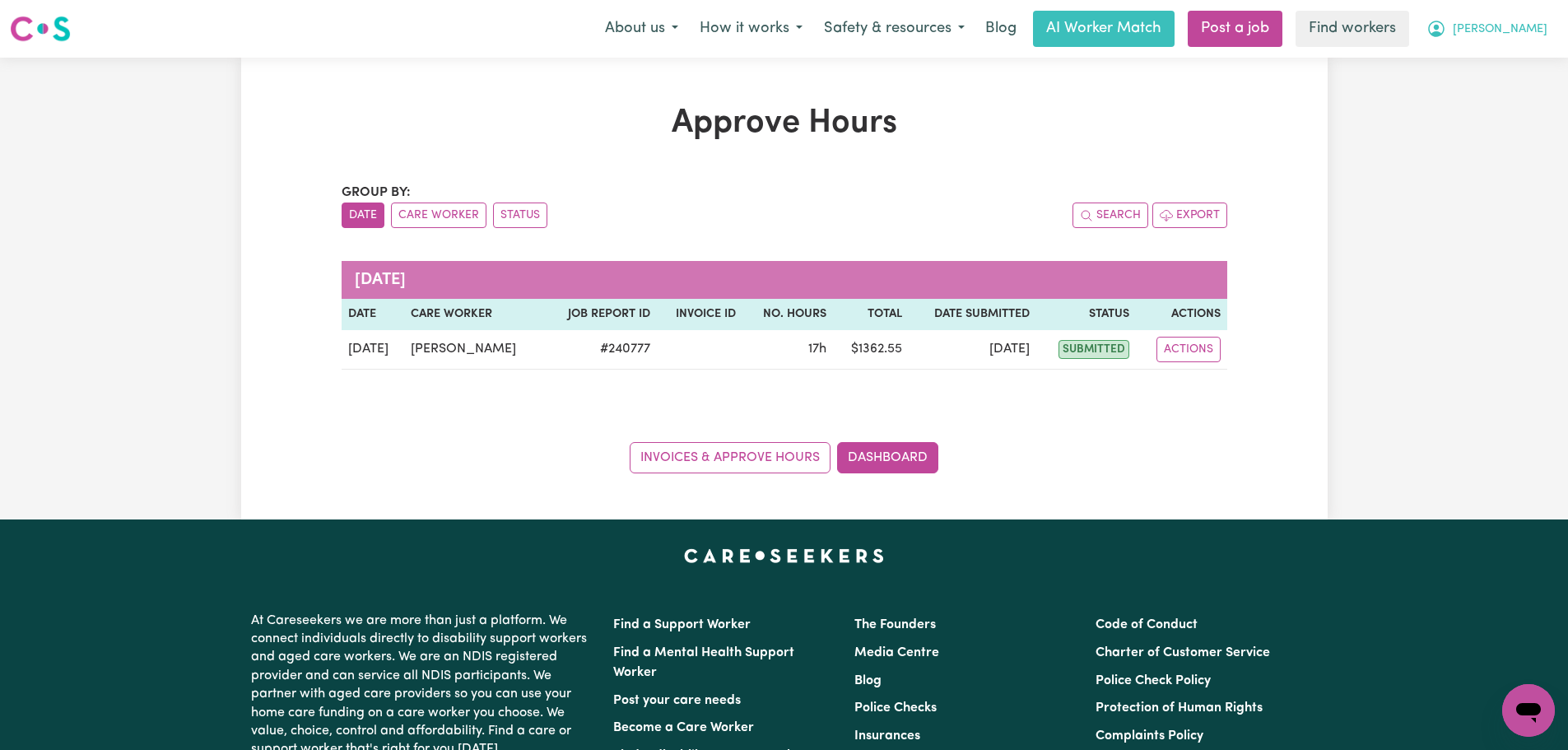
click at [1549, 15] on button "[PERSON_NAME]" at bounding box center [1487, 28] width 143 height 34
click at [1523, 59] on link "My Dashboard" at bounding box center [1492, 64] width 130 height 32
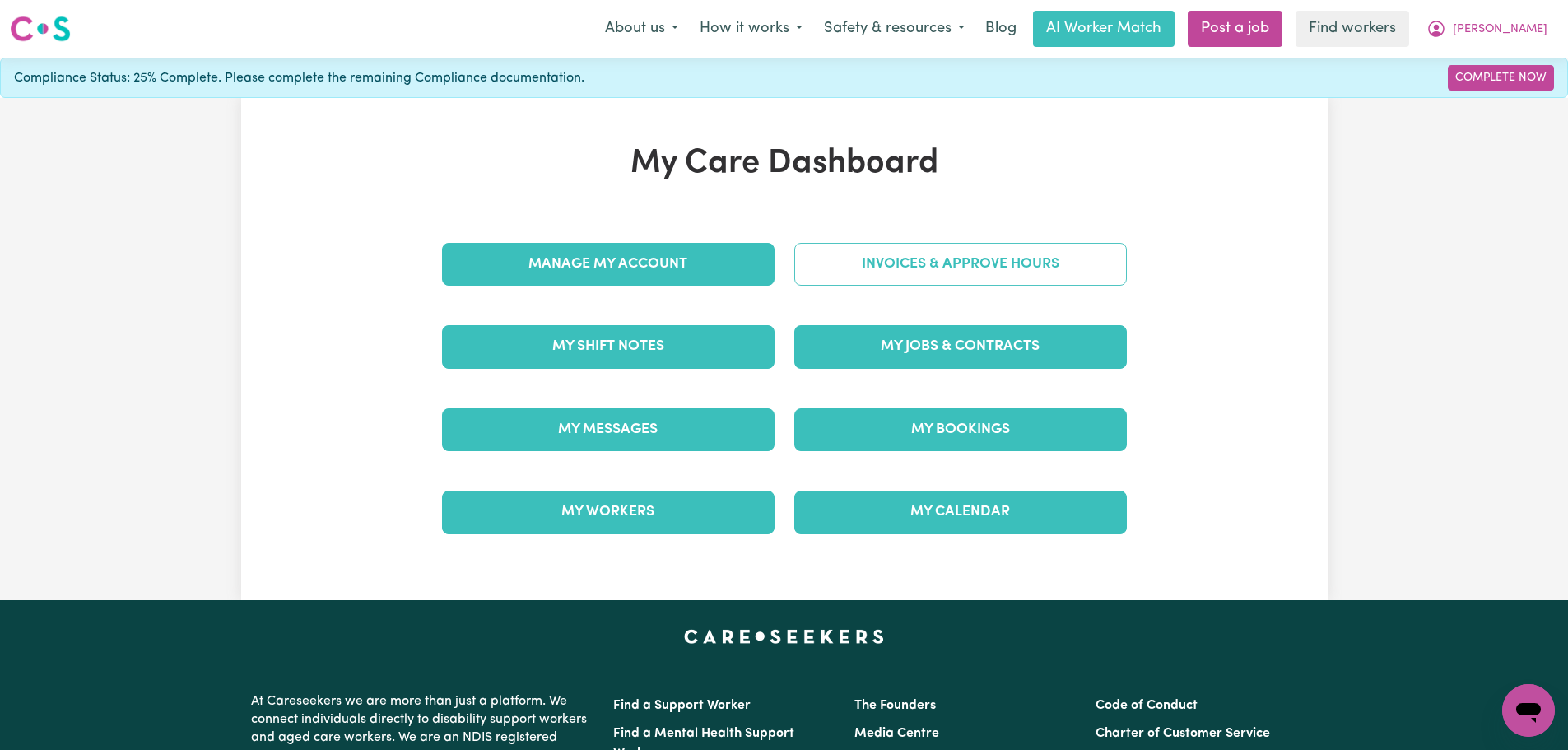
click at [1018, 252] on link "Invoices & Approve Hours" at bounding box center [961, 264] width 333 height 43
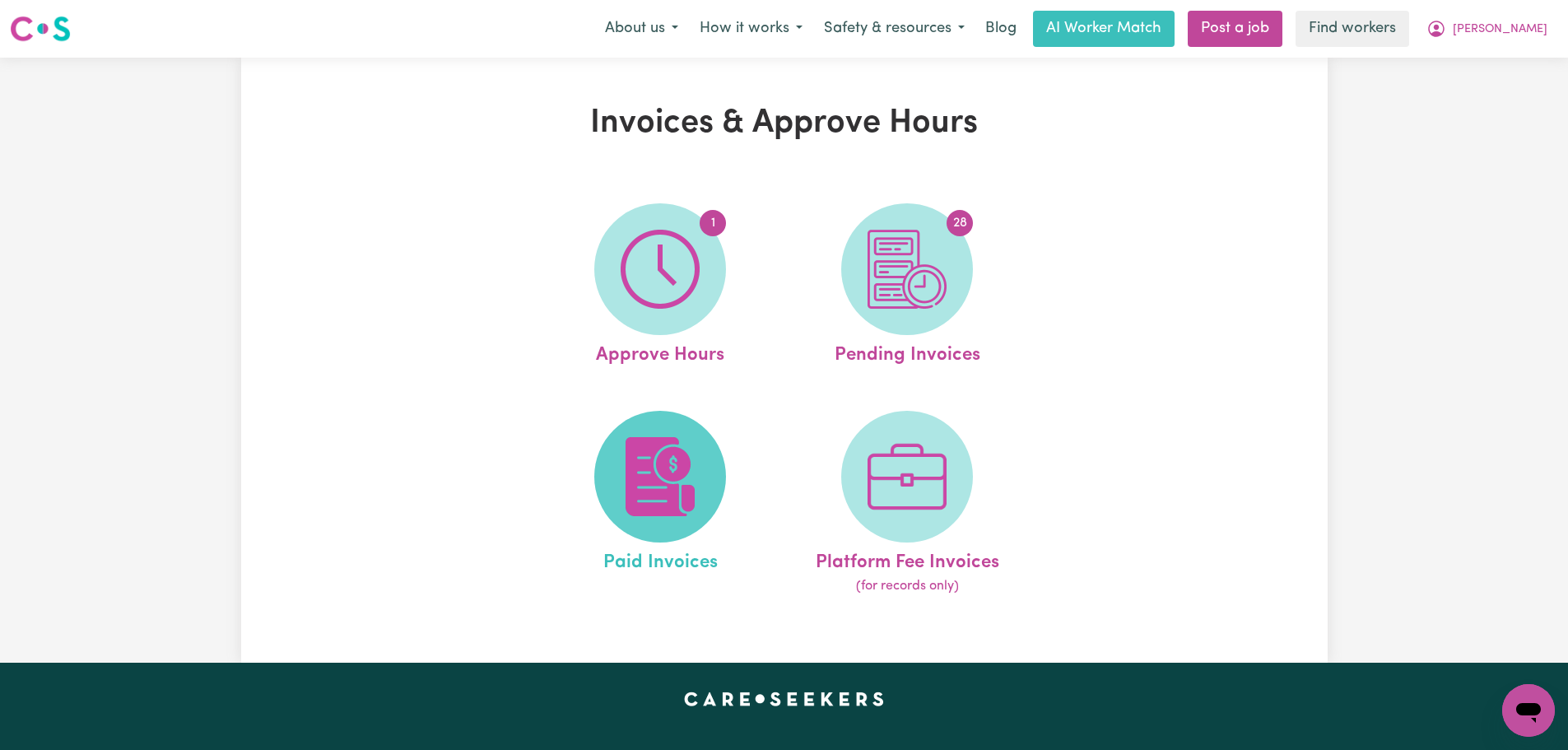
click at [666, 501] on img at bounding box center [659, 476] width 79 height 79
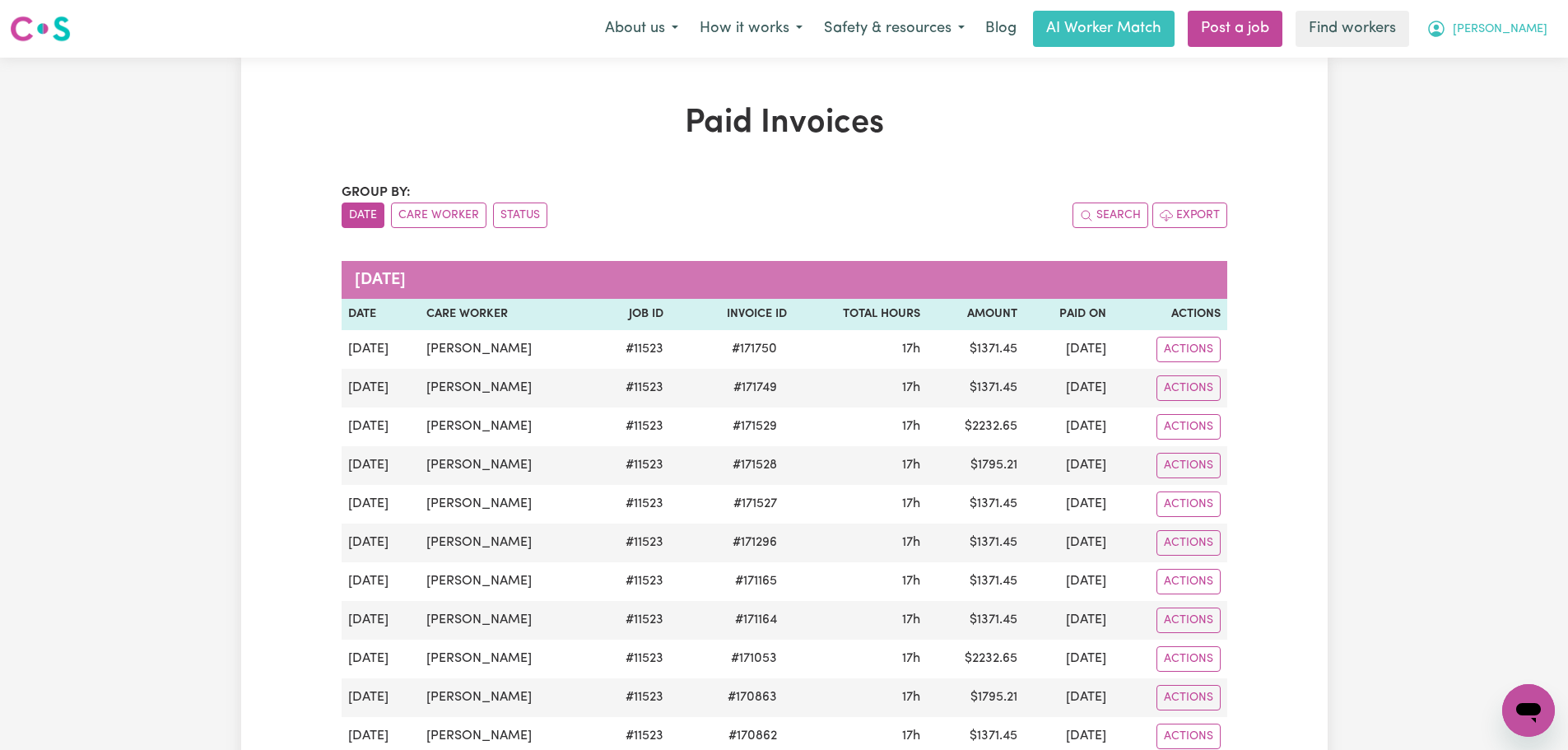
click at [1527, 36] on span "[PERSON_NAME]" at bounding box center [1500, 30] width 95 height 19
click at [1527, 46] on div "About us How it works Safety & resources Blog AI Worker Match Post a job Find w…" at bounding box center [1076, 29] width 963 height 36
click at [1534, 28] on span "[PERSON_NAME]" at bounding box center [1500, 30] width 95 height 19
click at [1515, 64] on link "My Dashboard" at bounding box center [1492, 64] width 130 height 32
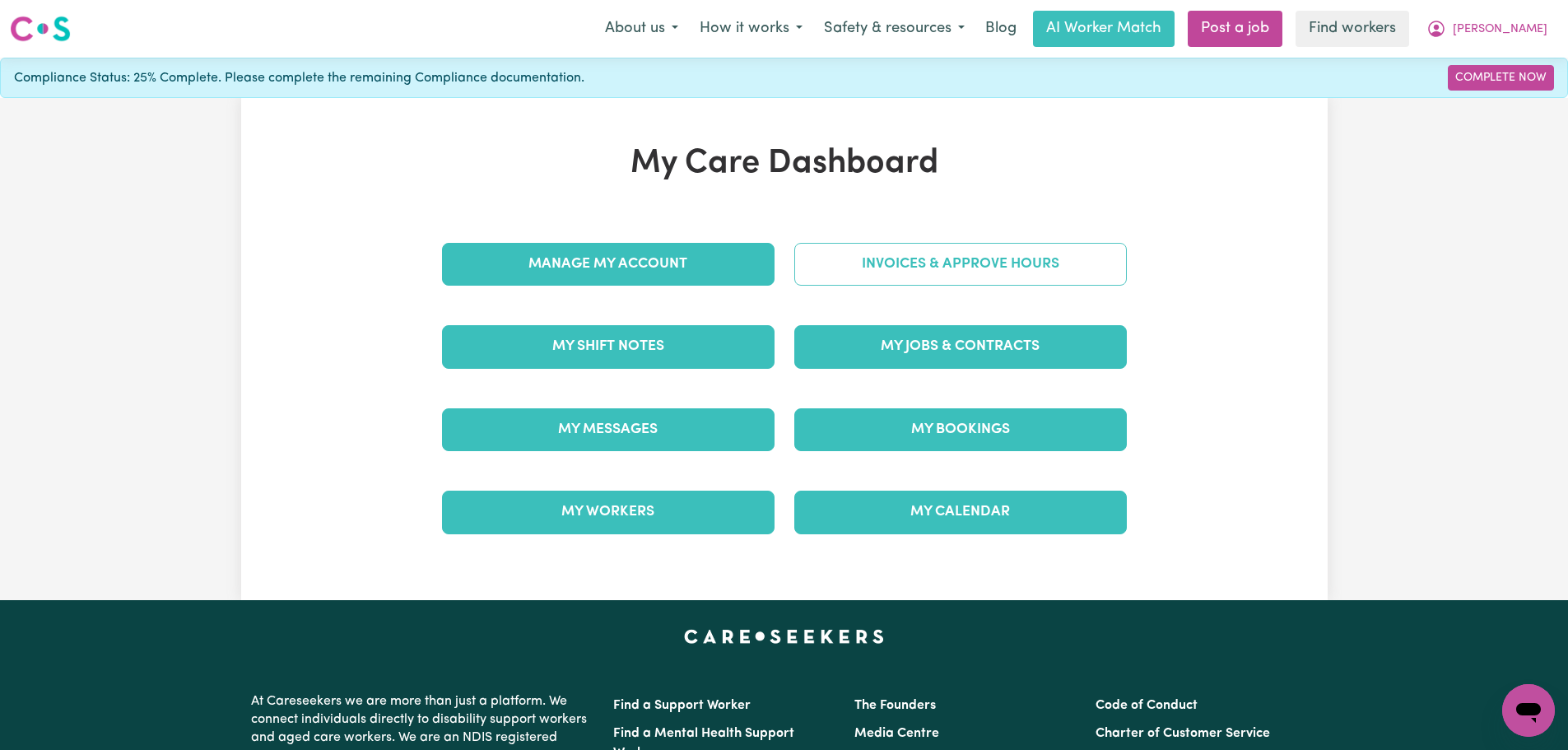
click at [956, 262] on link "Invoices & Approve Hours" at bounding box center [961, 264] width 333 height 43
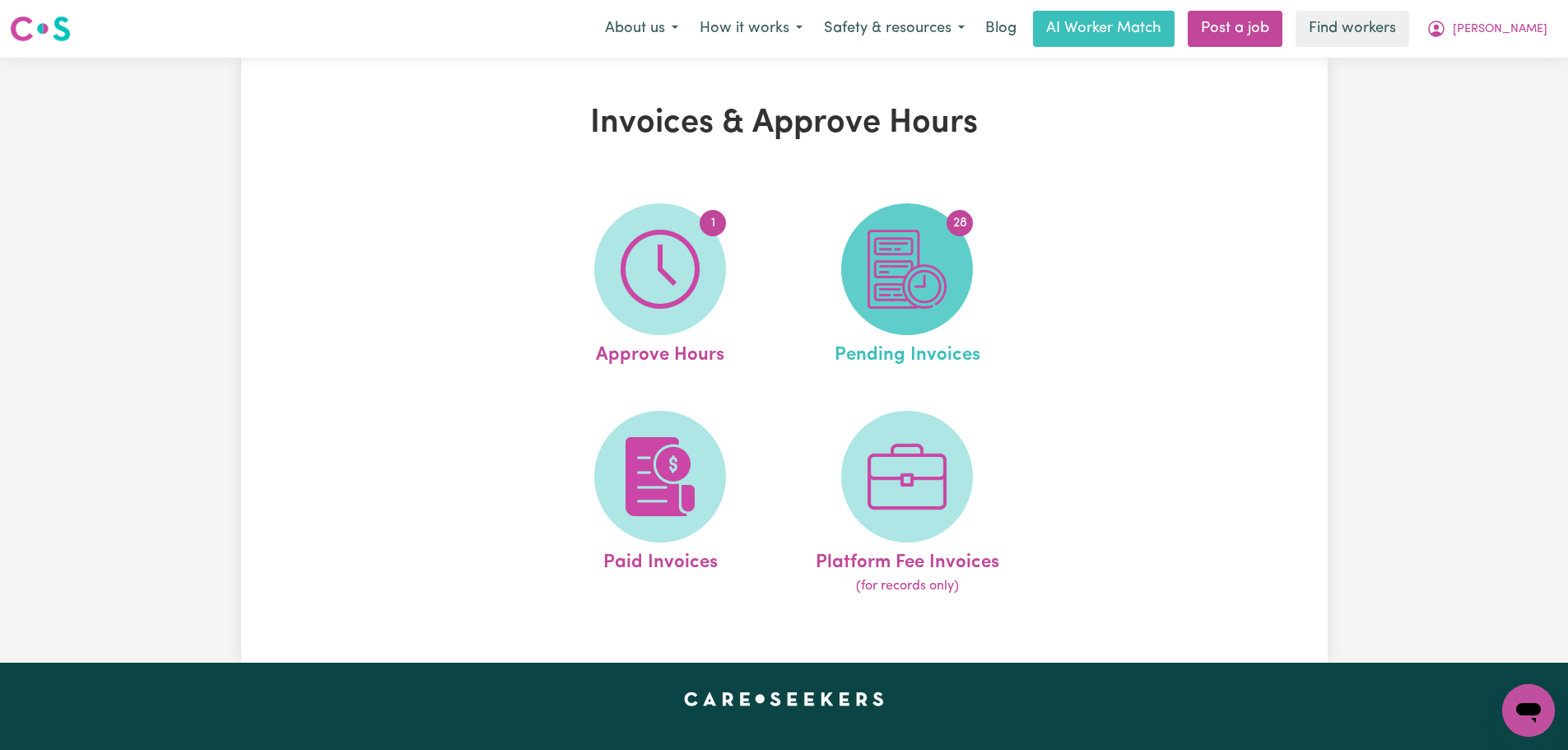
click at [937, 299] on img at bounding box center [907, 269] width 79 height 79
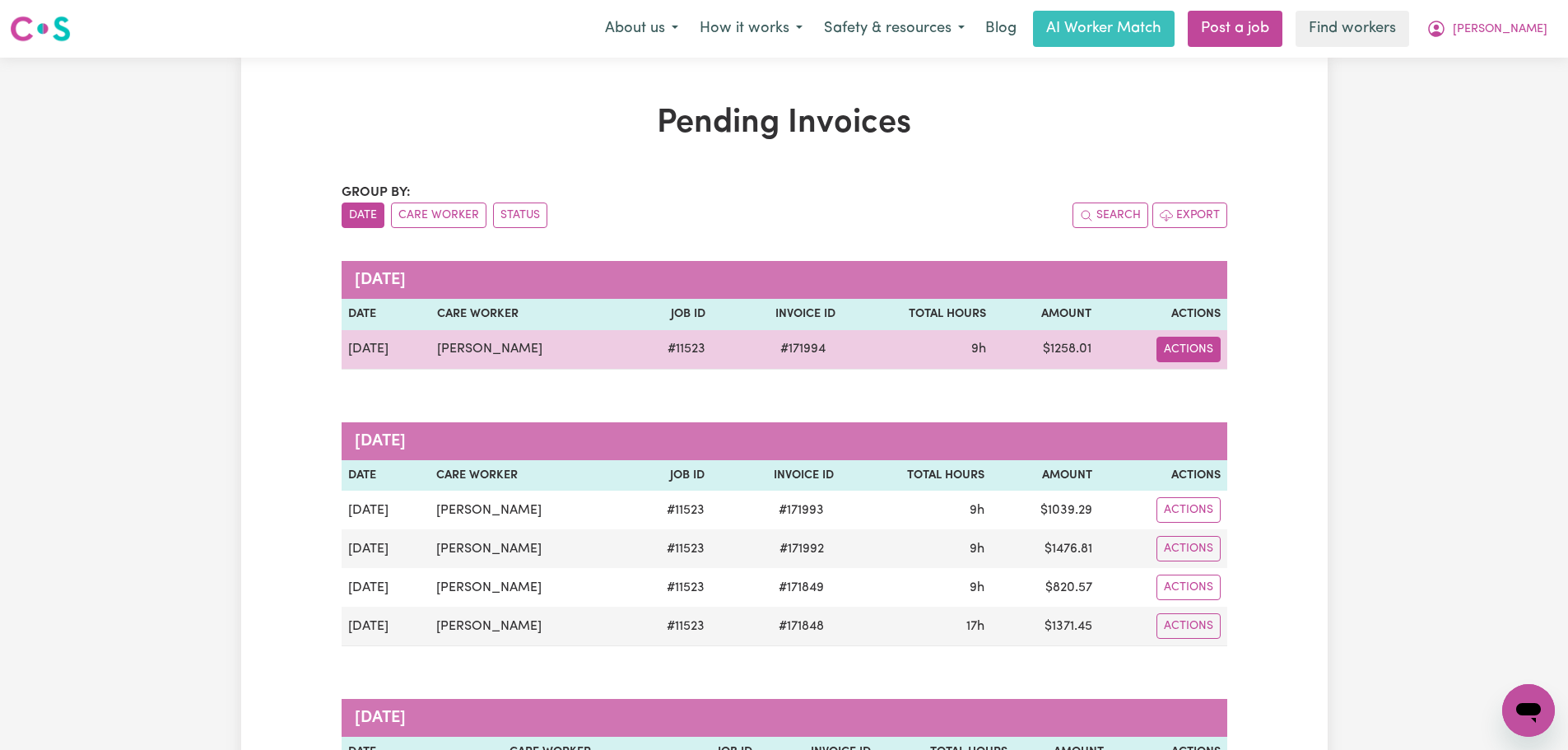
click at [1197, 348] on button "Actions" at bounding box center [1188, 350] width 64 height 26
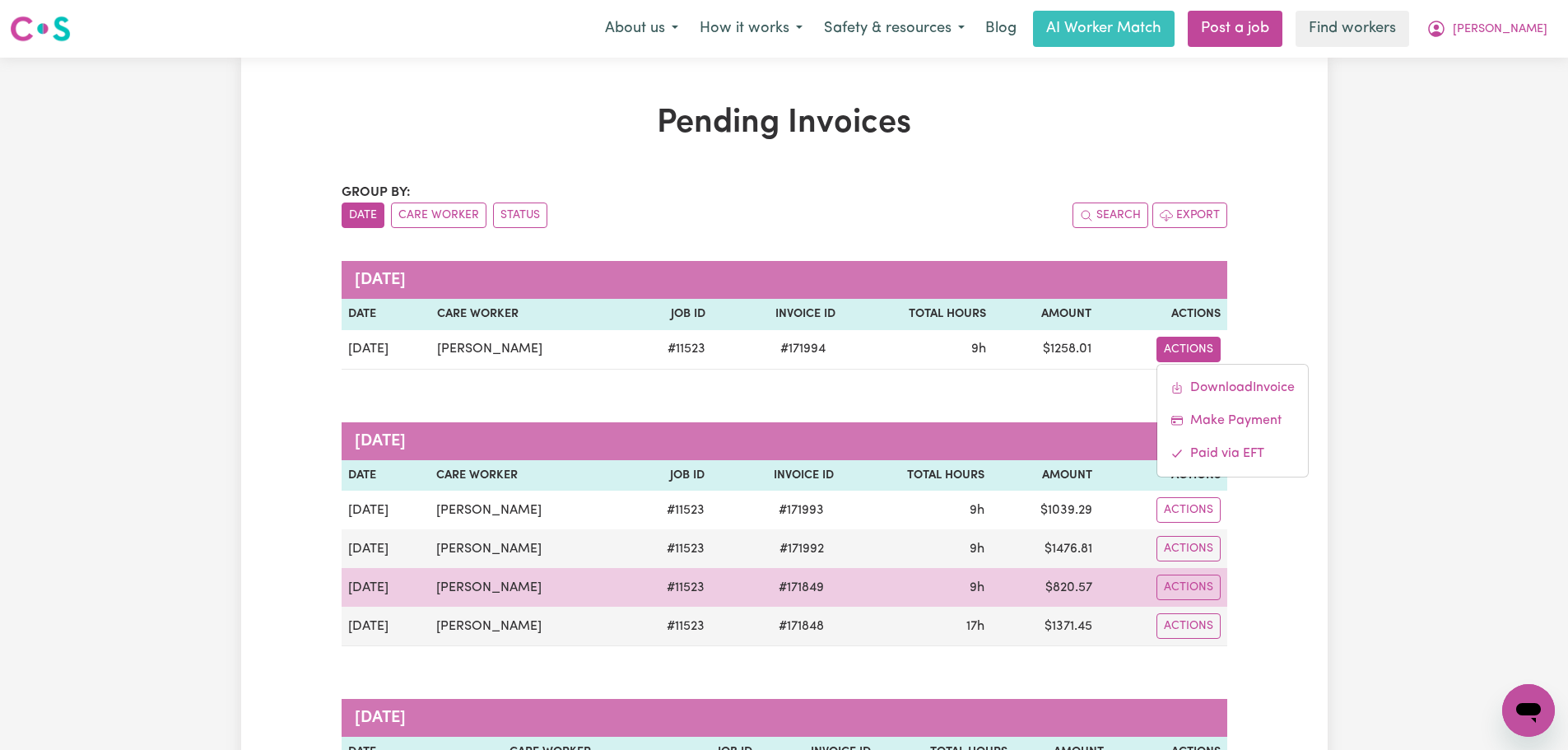
click at [388, 585] on td "[DATE]" at bounding box center [386, 587] width 89 height 39
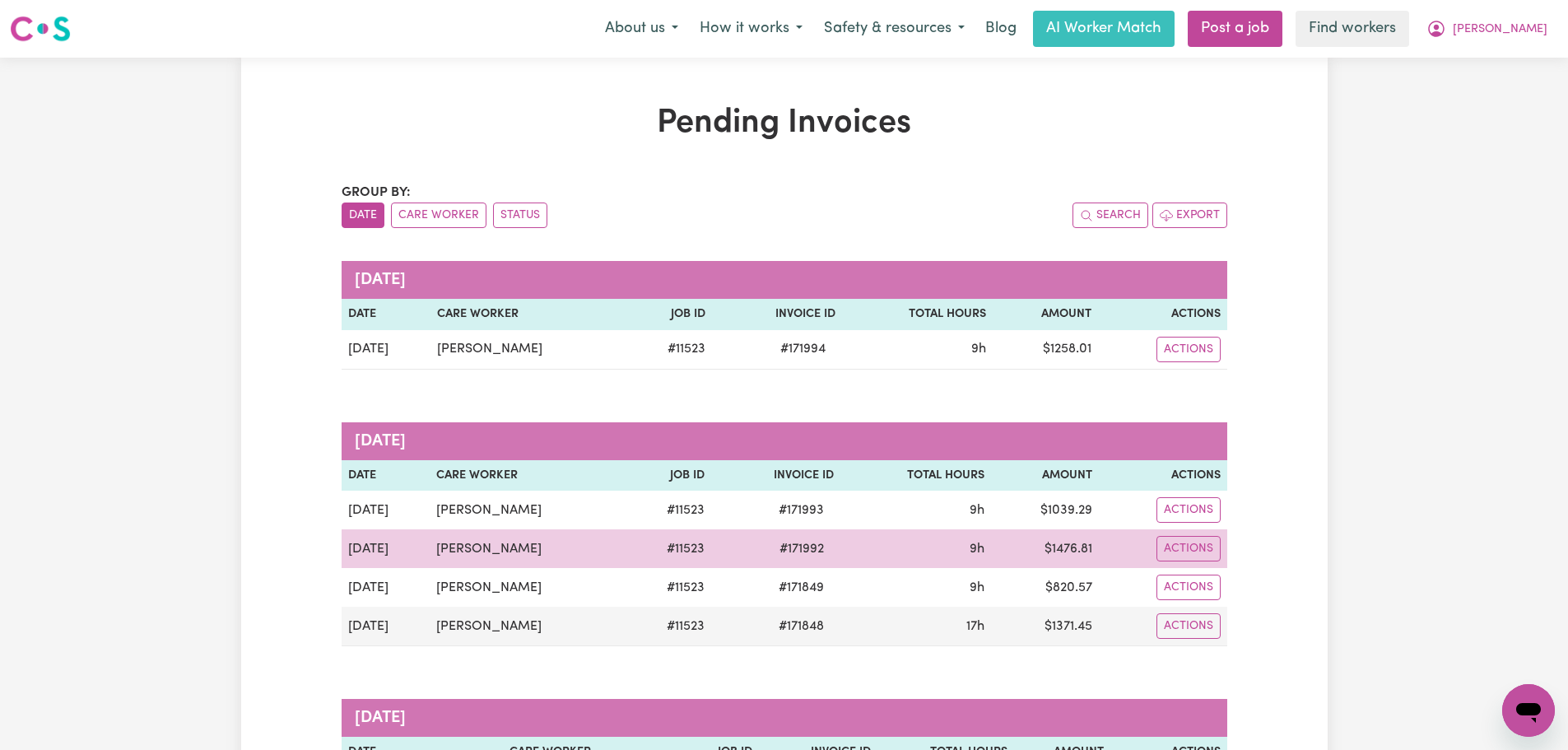
click at [384, 550] on td "[DATE]" at bounding box center [386, 549] width 89 height 39
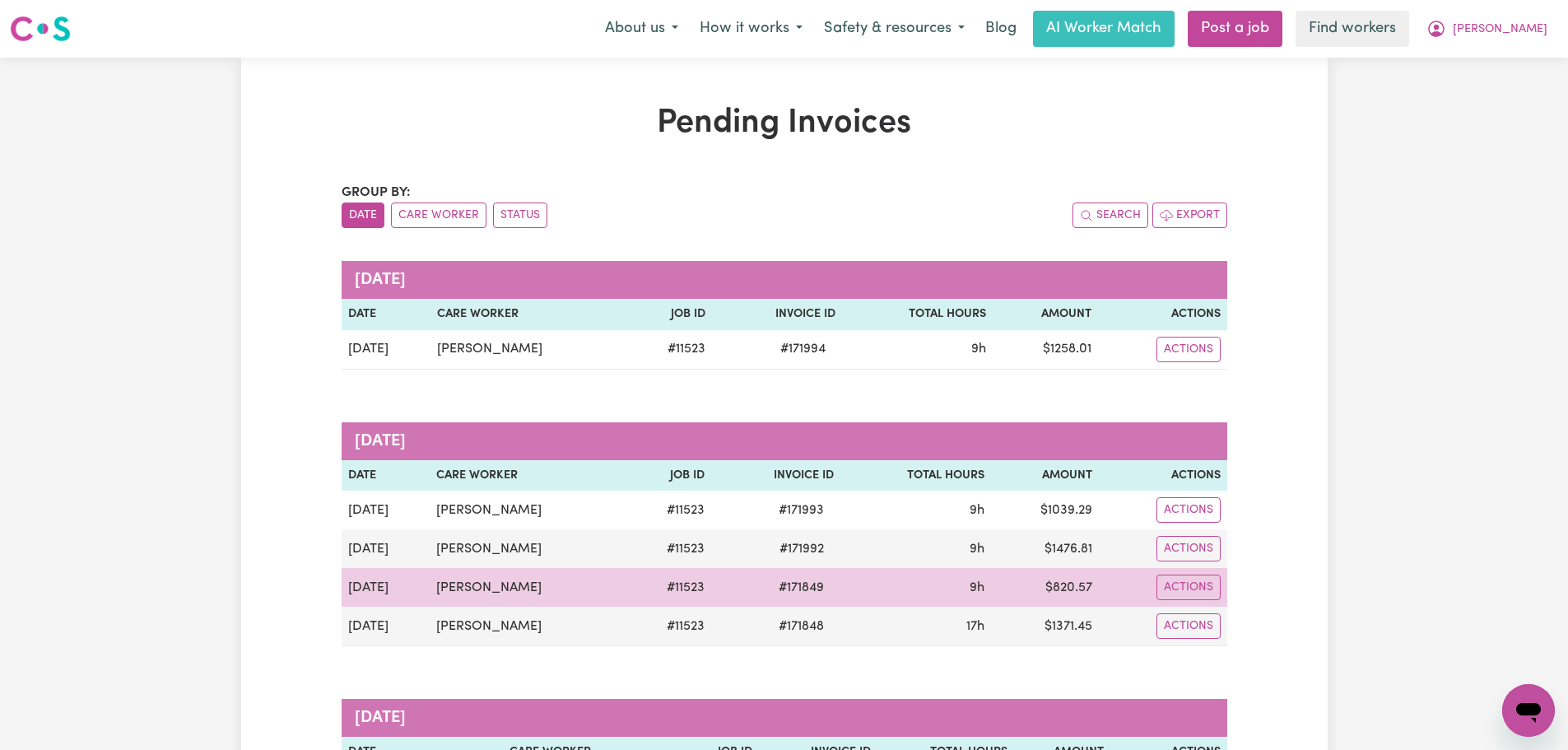
click at [1051, 578] on td "$ 820.57" at bounding box center [1045, 587] width 108 height 39
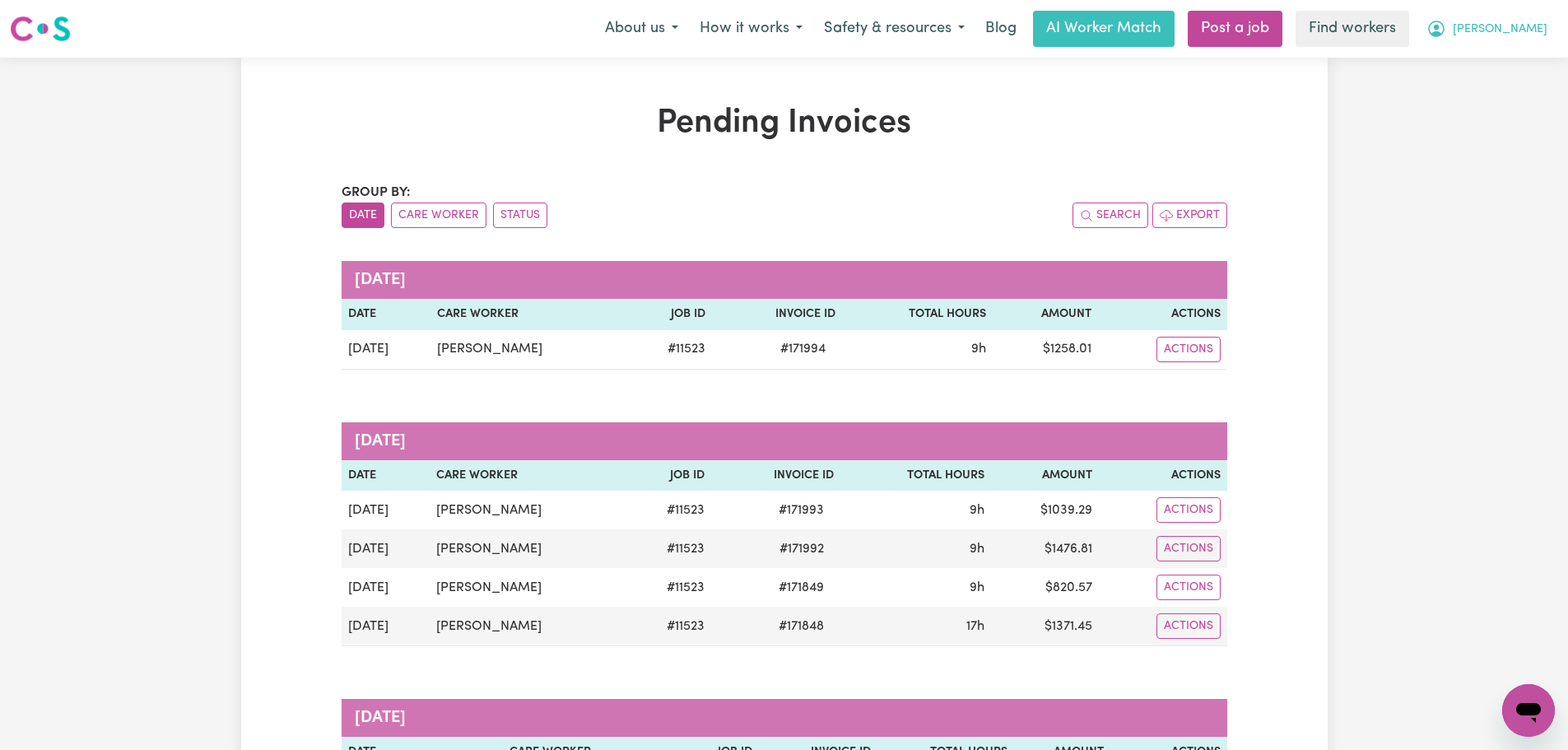
drag, startPoint x: 1536, startPoint y: 32, endPoint x: 1534, endPoint y: 40, distance: 8.2
click at [1534, 33] on span "[PERSON_NAME]" at bounding box center [1500, 30] width 95 height 19
click at [1511, 90] on link "Logout" at bounding box center [1492, 95] width 130 height 32
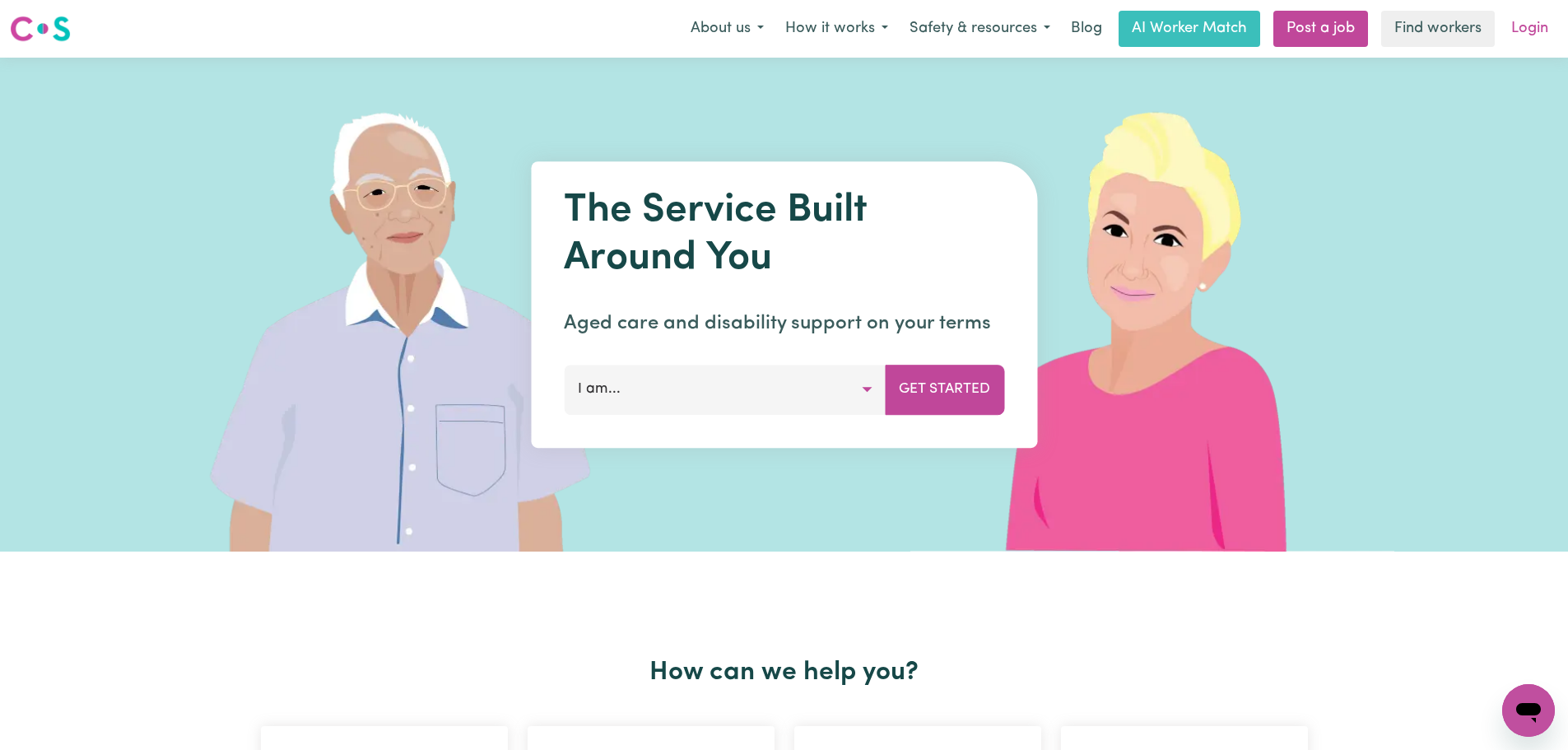
click at [1536, 32] on link "Login" at bounding box center [1529, 29] width 57 height 36
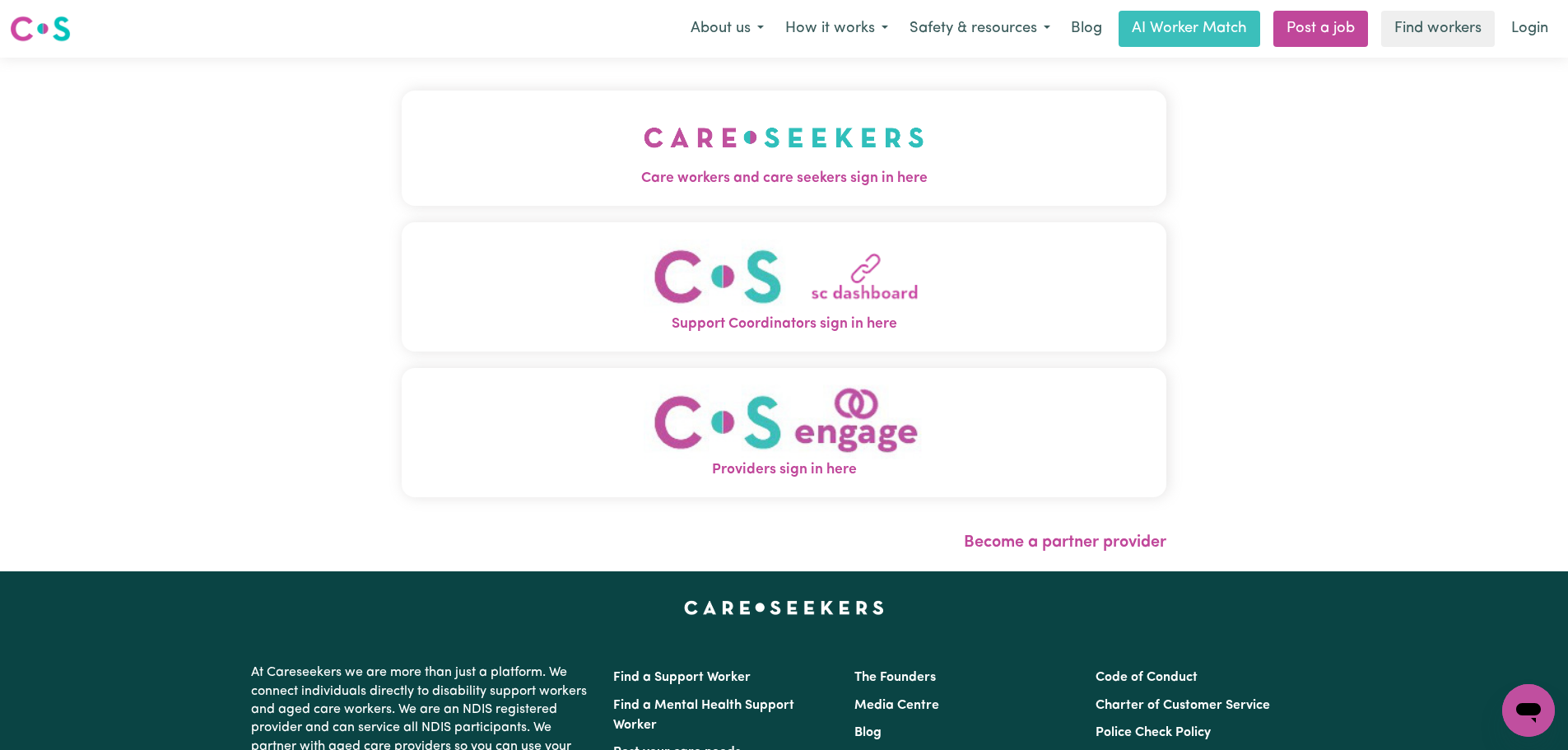
click at [644, 121] on img "Care workers and care seekers sign in here" at bounding box center [784, 137] width 281 height 61
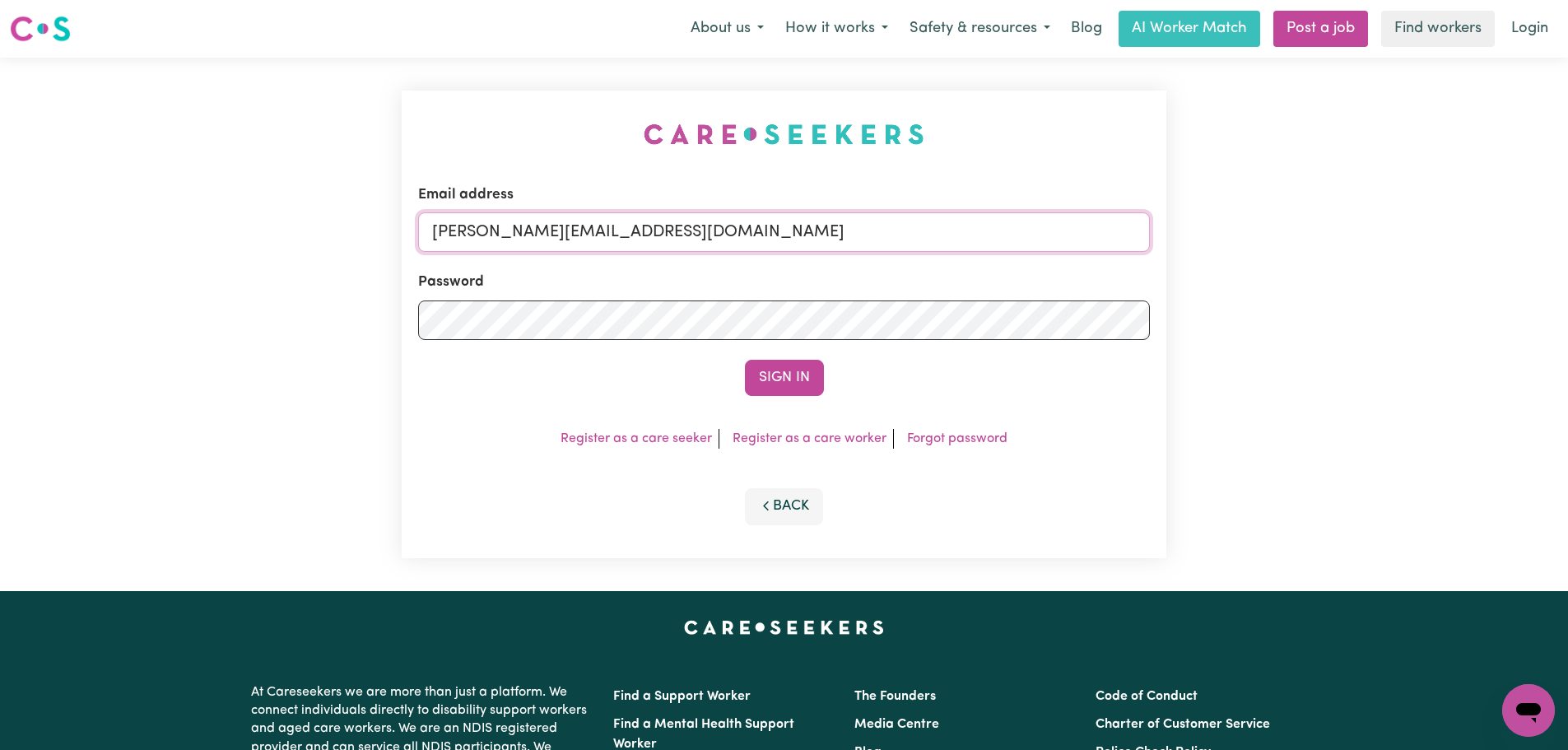
click at [796, 238] on input "[PERSON_NAME][EMAIL_ADDRESS][DOMAIN_NAME]" at bounding box center [784, 232] width 732 height 40
drag, startPoint x: 802, startPoint y: 230, endPoint x: 516, endPoint y: 236, distance: 286.1
click at [516, 236] on input "superuser~ [EMAIL_ADDRESS][PERSON_NAME][DOMAIN_NAME]" at bounding box center [784, 232] width 732 height 40
click at [745, 360] on button "Sign In" at bounding box center [784, 377] width 79 height 36
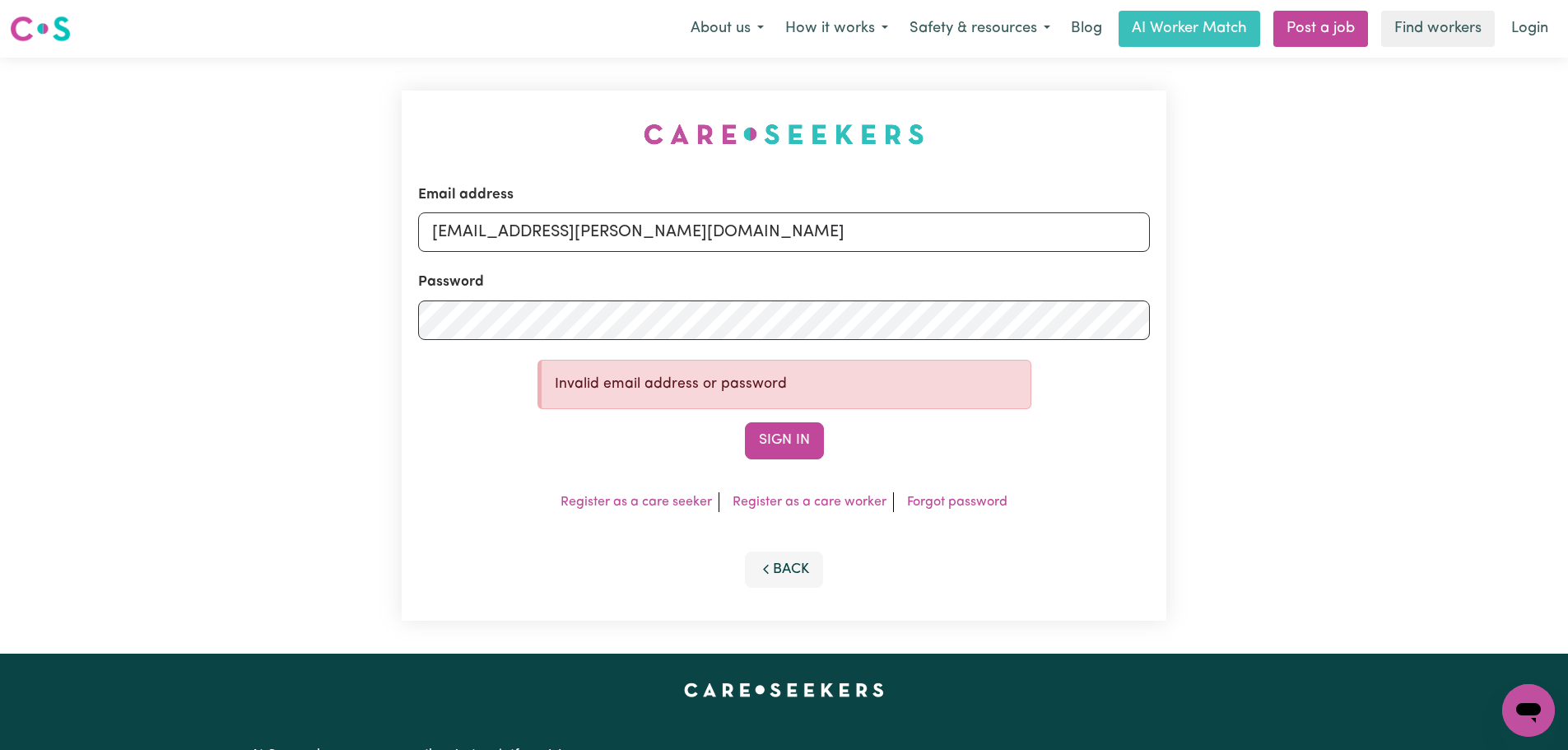
click at [745, 422] on button "Sign In" at bounding box center [784, 439] width 79 height 36
click at [770, 229] on input "[EMAIL_ADDRESS][PERSON_NAME][DOMAIN_NAME]" at bounding box center [784, 232] width 732 height 40
click at [745, 422] on button "Sign In" at bounding box center [784, 439] width 79 height 36
click at [785, 236] on input "[EMAIL_ADDRESS][PERSON_NAME][DOMAIN_NAME]" at bounding box center [784, 232] width 732 height 40
click at [745, 422] on button "Sign In" at bounding box center [784, 439] width 79 height 36
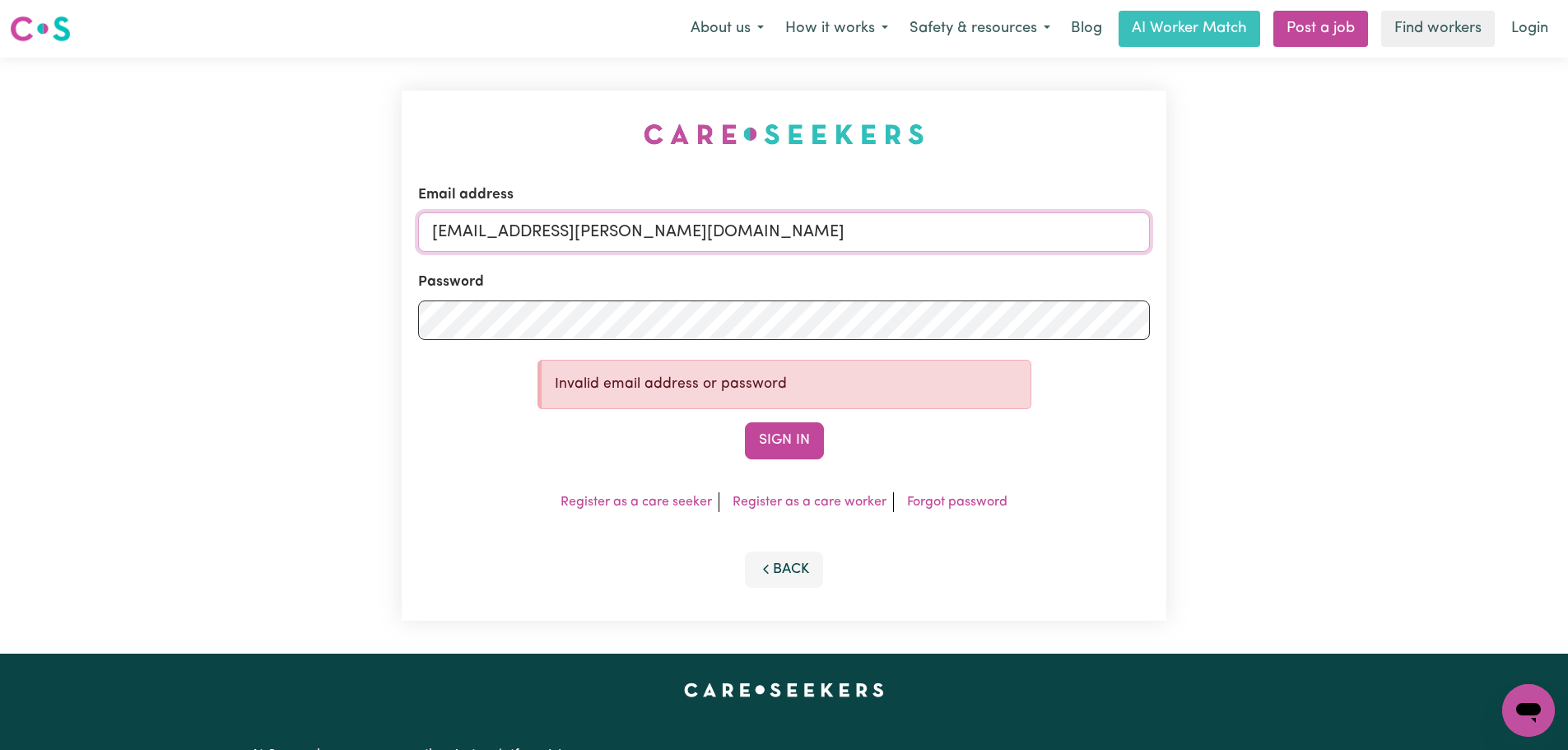
click at [745, 422] on button "Sign In" at bounding box center [784, 439] width 79 height 36
type input "[EMAIL_ADDRESS][PERSON_NAME][DOMAIN_NAME]"
click at [745, 422] on button "Sign In" at bounding box center [784, 439] width 79 height 36
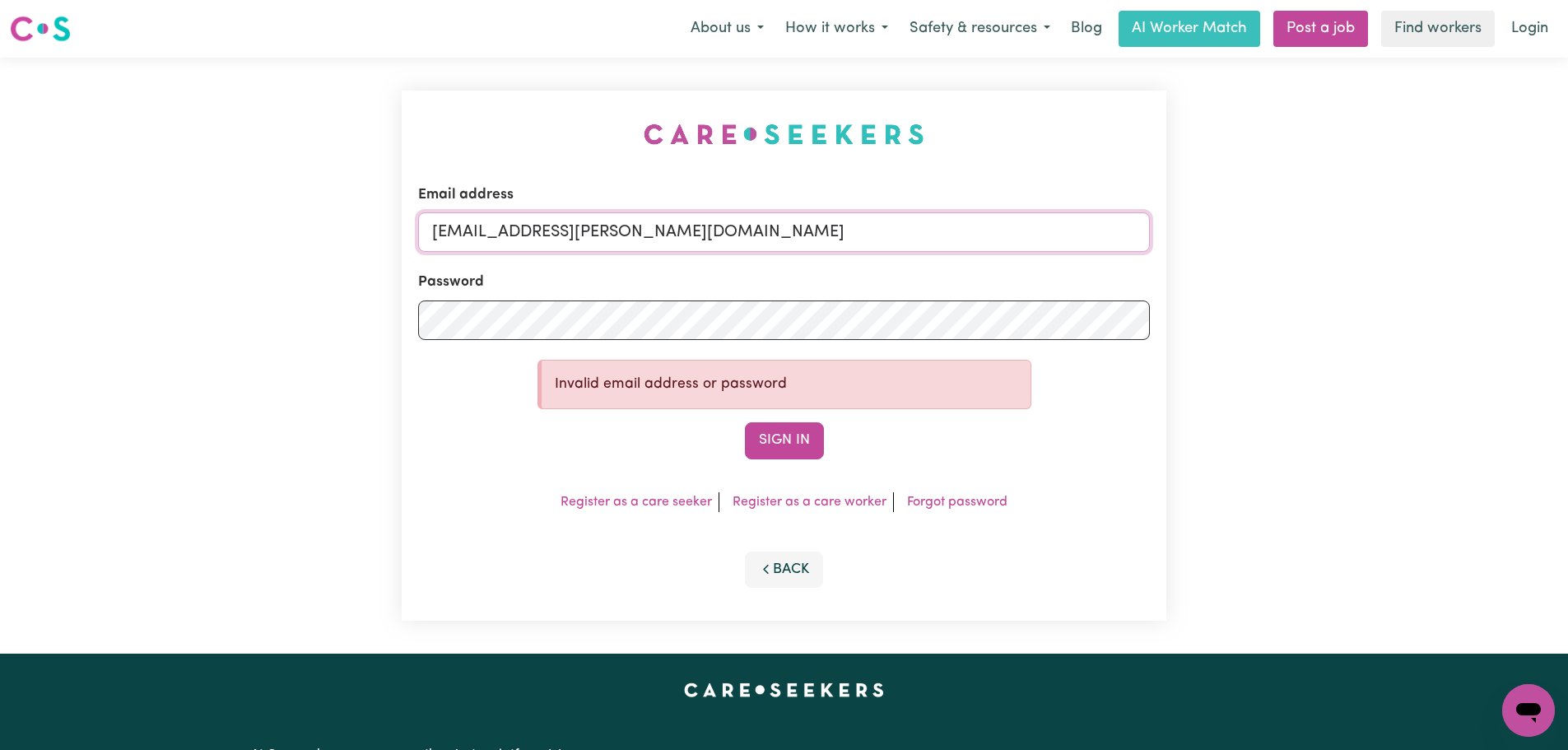
drag, startPoint x: 757, startPoint y: 232, endPoint x: 517, endPoint y: 234, distance: 240.0
click at [517, 234] on input "[EMAIL_ADDRESS][PERSON_NAME][DOMAIN_NAME]" at bounding box center [784, 232] width 732 height 40
click at [1549, 33] on link "Login" at bounding box center [1529, 29] width 57 height 36
click at [663, 220] on input "[EMAIL_ADDRESS][PERSON_NAME][DOMAIN_NAME]" at bounding box center [784, 232] width 732 height 40
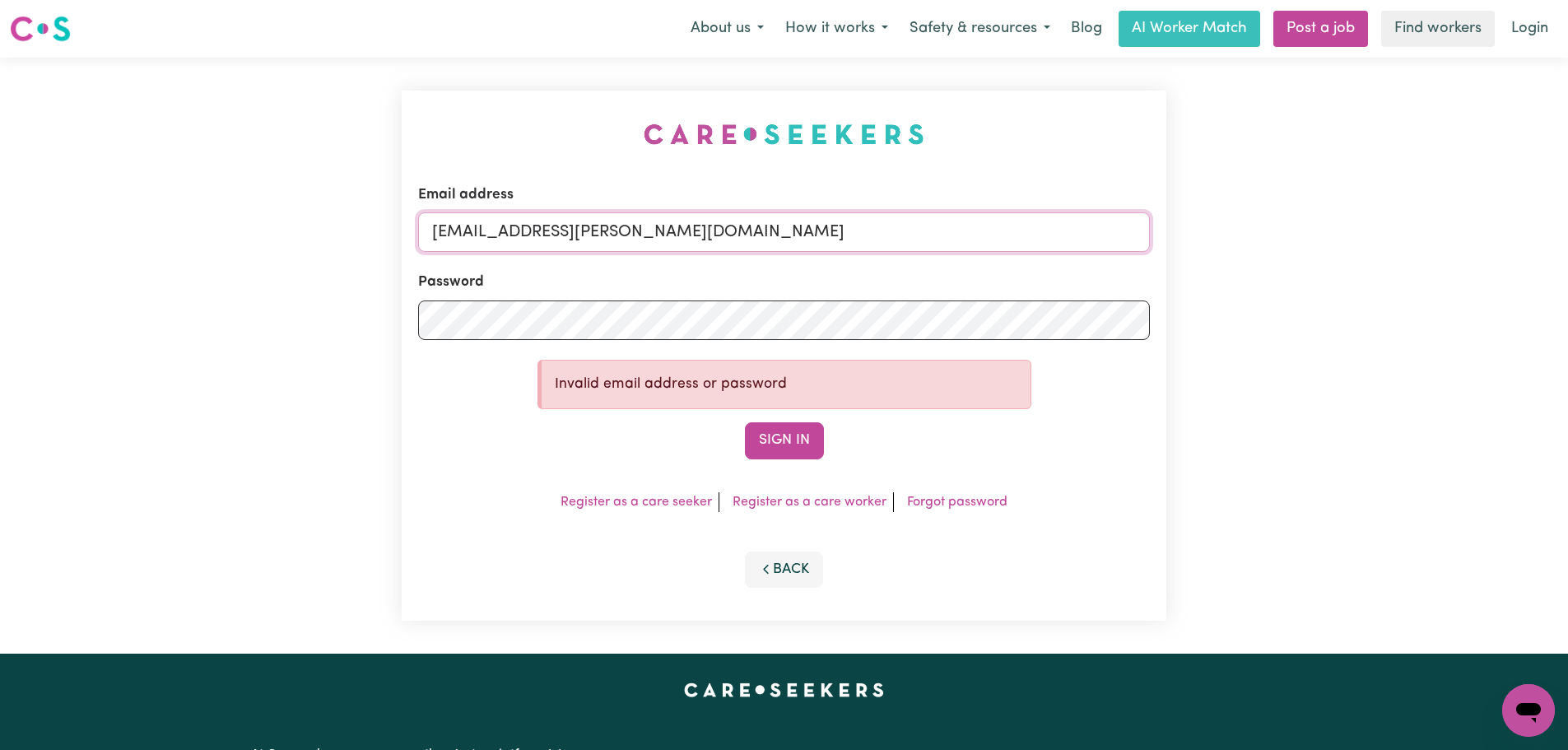
click at [663, 220] on input "[EMAIL_ADDRESS][PERSON_NAME][DOMAIN_NAME]" at bounding box center [784, 232] width 732 height 40
type input "[PERSON_NAME][EMAIL_ADDRESS][DOMAIN_NAME]"
click at [812, 451] on button "Sign In" at bounding box center [784, 439] width 79 height 36
